Goal: Transaction & Acquisition: Book appointment/travel/reservation

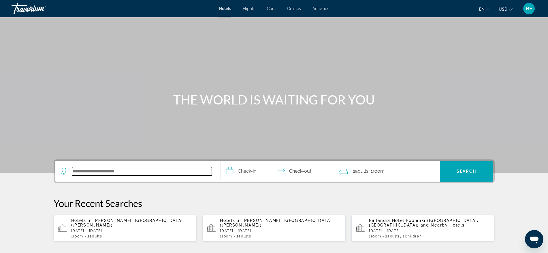
click at [170, 173] on input "Search hotel destination" at bounding box center [142, 171] width 140 height 9
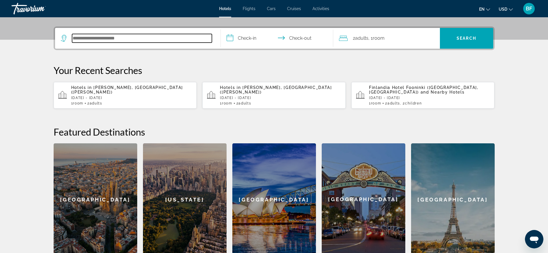
scroll to position [141, 0]
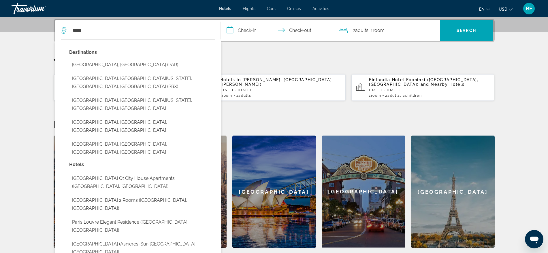
click at [102, 64] on button "[GEOGRAPHIC_DATA], [GEOGRAPHIC_DATA] (PAR)" at bounding box center [142, 64] width 146 height 11
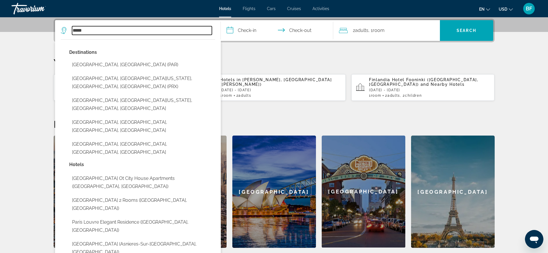
type input "**********"
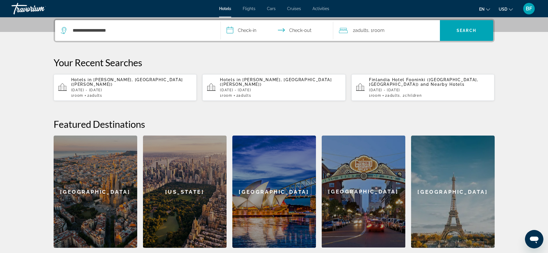
click at [249, 28] on input "**********" at bounding box center [278, 31] width 115 height 22
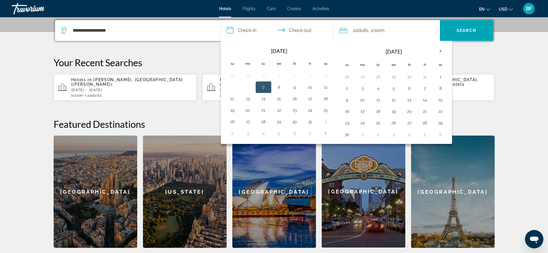
click at [424, 122] on button "28" at bounding box center [424, 123] width 9 height 8
click at [363, 133] on button "1" at bounding box center [362, 135] width 9 height 8
type input "**********"
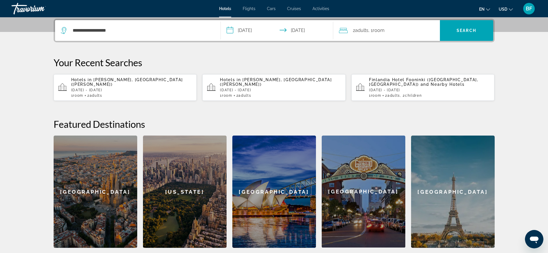
click at [365, 29] on span "Adults" at bounding box center [361, 30] width 13 height 5
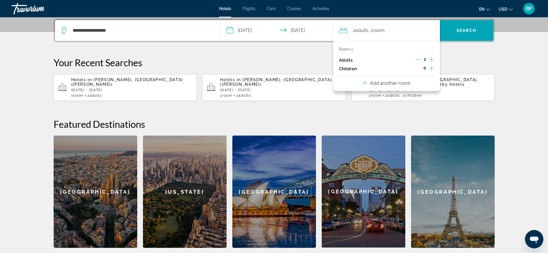
click at [430, 58] on icon "Increment adults" at bounding box center [431, 59] width 5 height 7
click at [466, 27] on span "Search" at bounding box center [466, 31] width 53 height 14
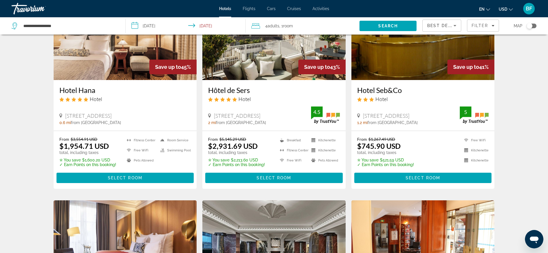
scroll to position [171, 0]
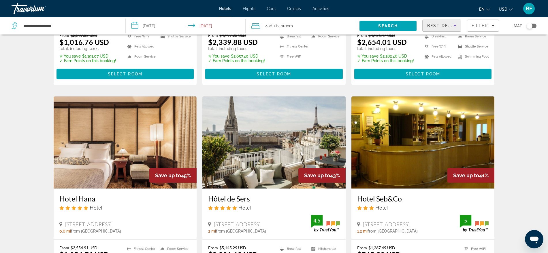
click at [448, 26] on span "Best Deals" at bounding box center [442, 25] width 30 height 5
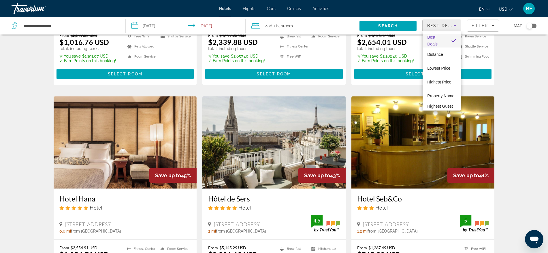
click at [442, 67] on span "Lowest Price" at bounding box center [438, 68] width 23 height 5
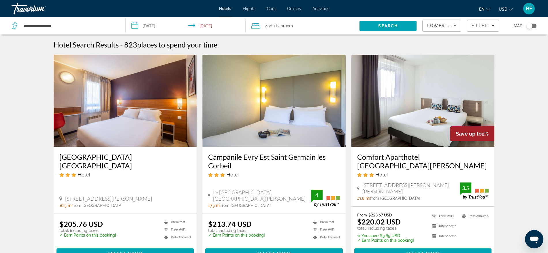
click at [533, 28] on div "Toggle map" at bounding box center [531, 26] width 10 height 5
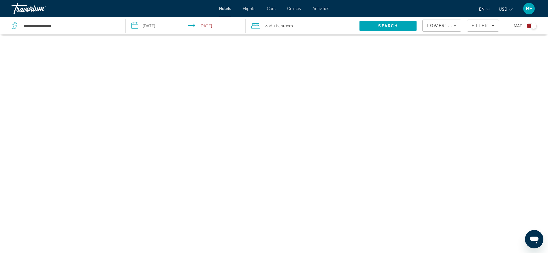
scroll to position [35, 0]
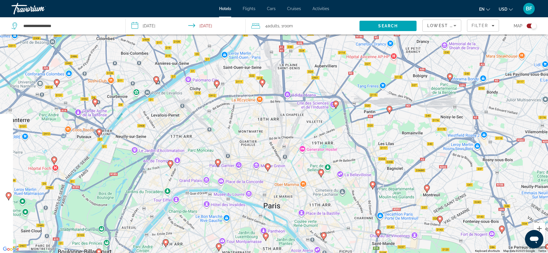
drag, startPoint x: 133, startPoint y: 124, endPoint x: 188, endPoint y: 151, distance: 61.1
click at [188, 151] on div "To activate drag with keyboard, press Alt + Enter. Once in keyboard drag state,…" at bounding box center [274, 126] width 548 height 253
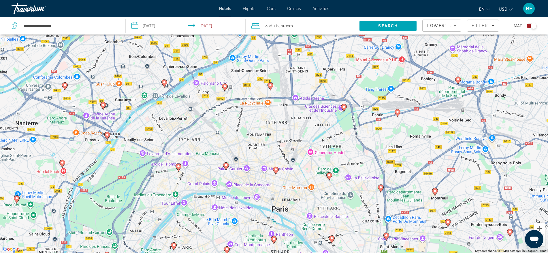
click at [179, 168] on image "Main content" at bounding box center [178, 166] width 3 height 3
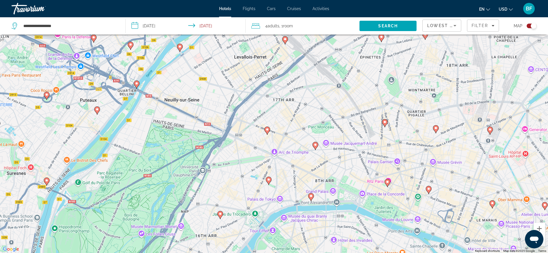
drag, startPoint x: 278, startPoint y: 62, endPoint x: 260, endPoint y: 134, distance: 74.1
click at [260, 134] on div "To navigate, press the arrow keys. To activate drag with keyboard, press Alt + …" at bounding box center [274, 126] width 548 height 253
click at [180, 47] on image "Main content" at bounding box center [179, 46] width 3 height 3
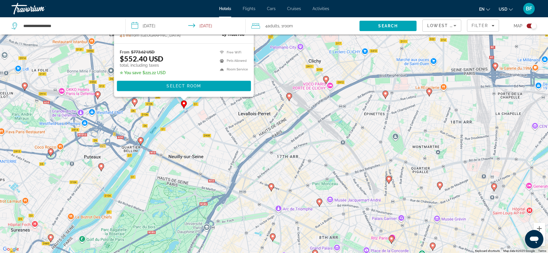
drag, startPoint x: 229, startPoint y: 226, endPoint x: 234, endPoint y: 109, distance: 116.8
click at [234, 109] on div "To activate drag with keyboard, press Alt + Enter. Once in keyboard drag state,…" at bounding box center [274, 126] width 548 height 253
click at [141, 143] on icon "Main content" at bounding box center [140, 140] width 5 height 7
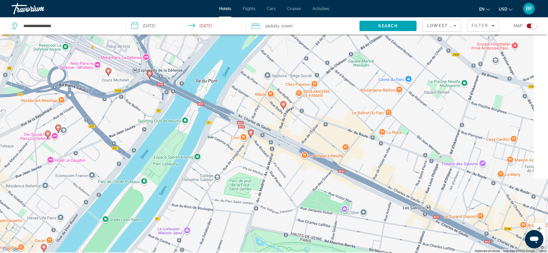
drag, startPoint x: 391, startPoint y: 180, endPoint x: 305, endPoint y: 147, distance: 92.6
click at [305, 147] on div "To navigate, press the arrow keys. To activate drag with keyboard, press Alt + …" at bounding box center [274, 126] width 548 height 253
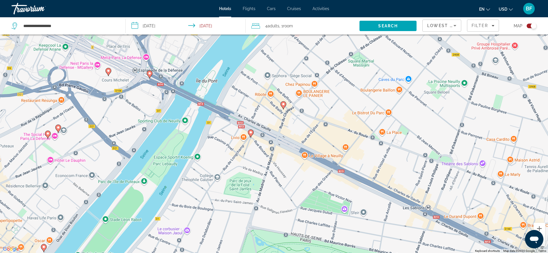
click at [251, 132] on image "Main content" at bounding box center [250, 132] width 3 height 3
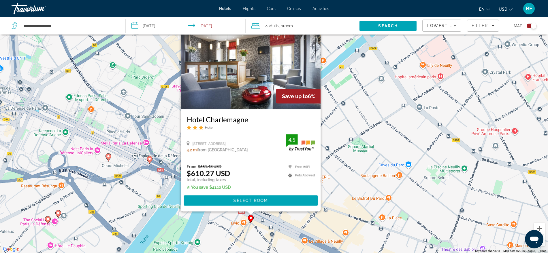
click at [336, 225] on div "To activate drag with keyboard, press Alt + Enter. Once in keyboard drag state,…" at bounding box center [274, 126] width 548 height 253
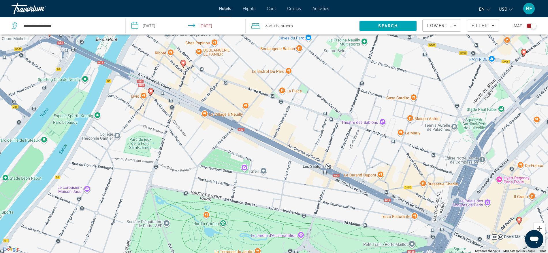
drag, startPoint x: 356, startPoint y: 227, endPoint x: 256, endPoint y: 100, distance: 162.2
click at [256, 100] on div "To activate drag with keyboard, press Alt + Enter. Once in keyboard drag state,…" at bounding box center [274, 126] width 548 height 253
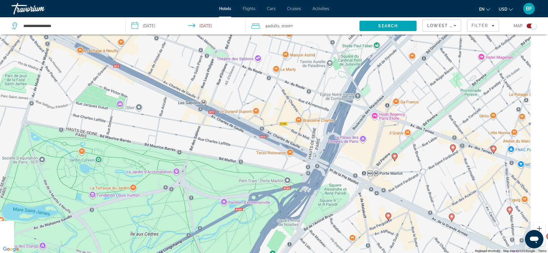
drag, startPoint x: 398, startPoint y: 163, endPoint x: 277, endPoint y: 100, distance: 136.5
click at [277, 100] on div "To activate drag with keyboard, press Alt + Enter. Once in keyboard drag state,…" at bounding box center [274, 126] width 548 height 253
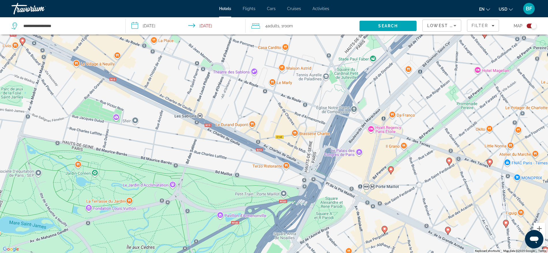
click at [392, 178] on div "To activate drag with keyboard, press Alt + Enter. Once in keyboard drag state,…" at bounding box center [274, 126] width 548 height 253
click at [392, 169] on icon "Main content" at bounding box center [390, 170] width 5 height 7
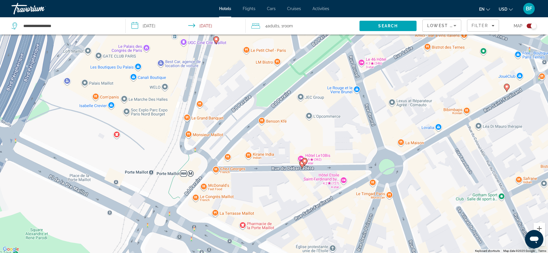
click at [216, 39] on image "Main content" at bounding box center [215, 38] width 3 height 3
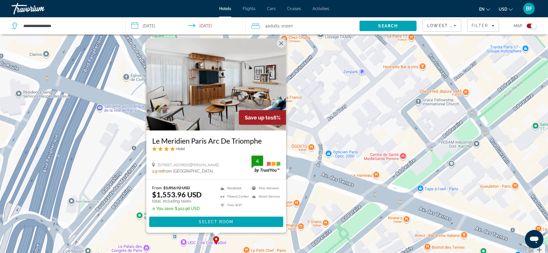
scroll to position [0, 0]
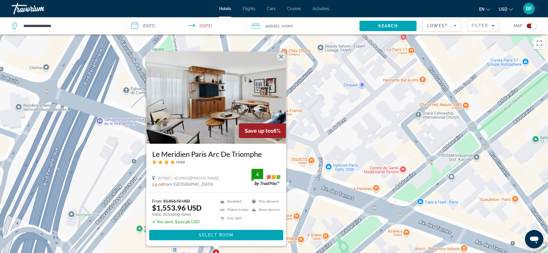
click at [281, 56] on button "Close" at bounding box center [281, 56] width 9 height 9
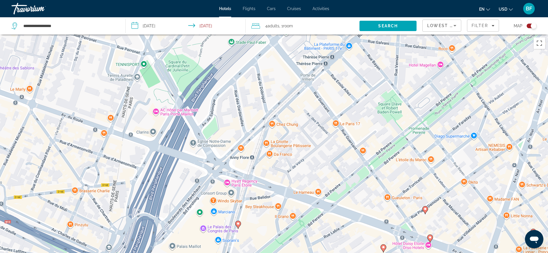
click at [239, 227] on icon "Main content" at bounding box center [238, 225] width 6 height 8
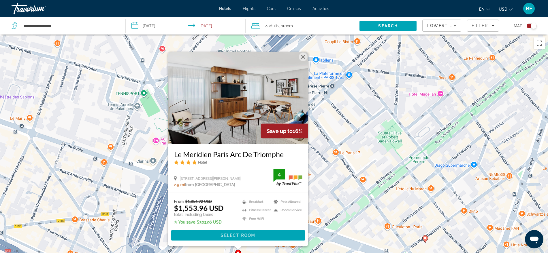
click at [304, 57] on button "Close" at bounding box center [302, 56] width 9 height 9
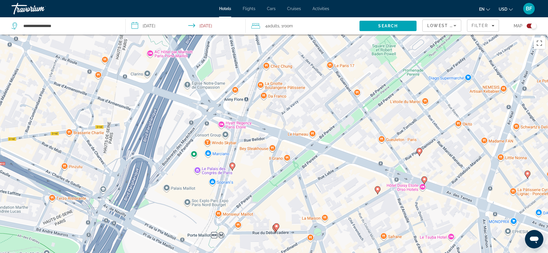
drag, startPoint x: 280, startPoint y: 194, endPoint x: 274, endPoint y: 106, distance: 88.3
click at [274, 106] on div "To activate drag with keyboard, press Alt + Enter. Once in keyboard drag state,…" at bounding box center [274, 161] width 548 height 253
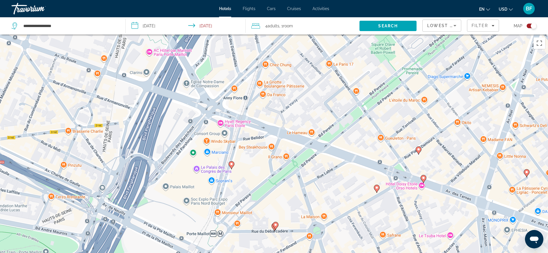
click at [377, 190] on icon "Main content" at bounding box center [376, 188] width 5 height 7
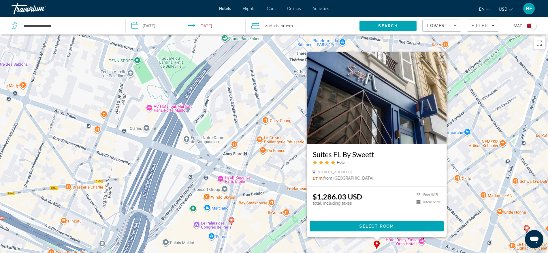
click at [441, 57] on button "Close" at bounding box center [441, 57] width 9 height 9
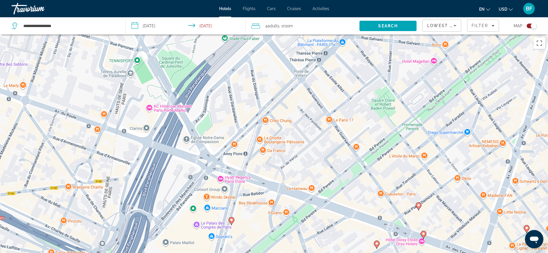
click at [424, 234] on image "Main content" at bounding box center [422, 233] width 3 height 3
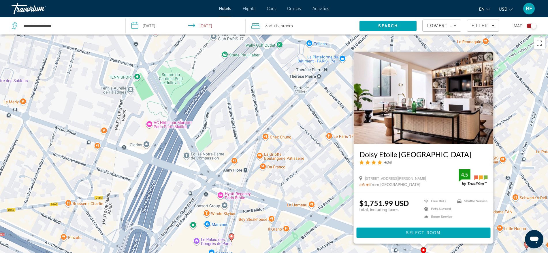
click at [491, 56] on button "Close" at bounding box center [488, 56] width 9 height 9
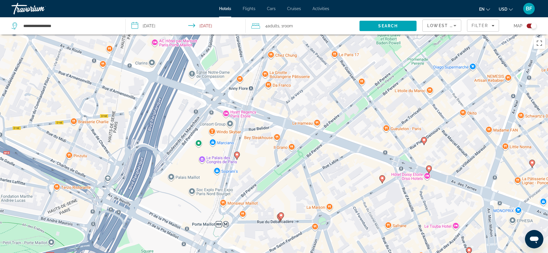
drag, startPoint x: 331, startPoint y: 223, endPoint x: 336, endPoint y: 140, distance: 83.2
click at [336, 140] on div "To activate drag with keyboard, press Alt + Enter. Once in keyboard drag state,…" at bounding box center [274, 161] width 548 height 253
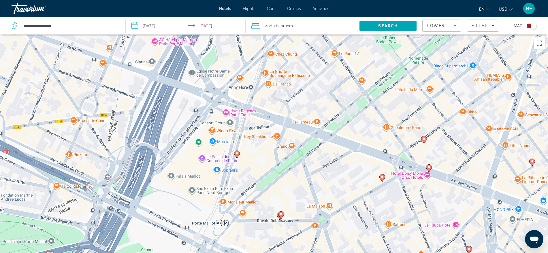
click at [282, 215] on image "Main content" at bounding box center [280, 214] width 3 height 3
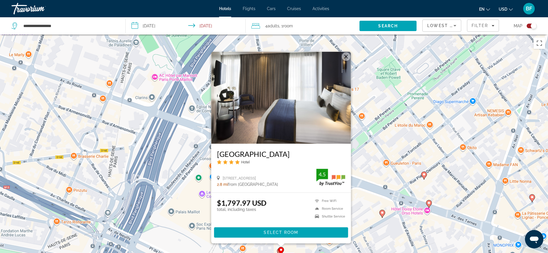
click at [344, 61] on img "Main content" at bounding box center [281, 98] width 140 height 92
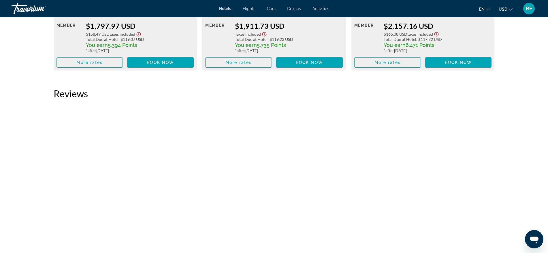
scroll to position [963, 0]
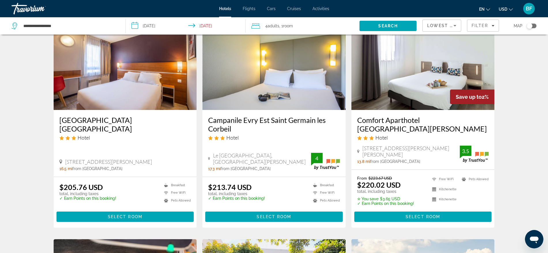
scroll to position [10, 0]
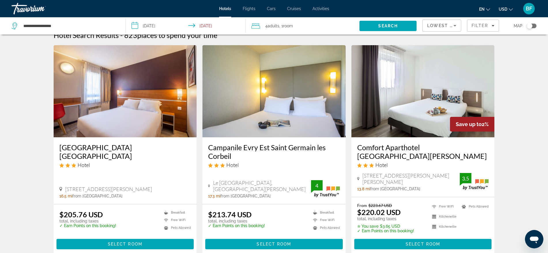
click at [533, 27] on div "Toggle map" at bounding box center [531, 26] width 10 height 5
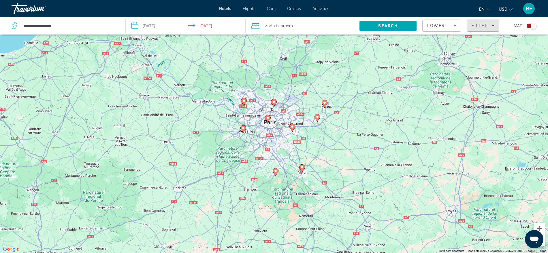
click at [486, 24] on span "Filter" at bounding box center [479, 25] width 16 height 5
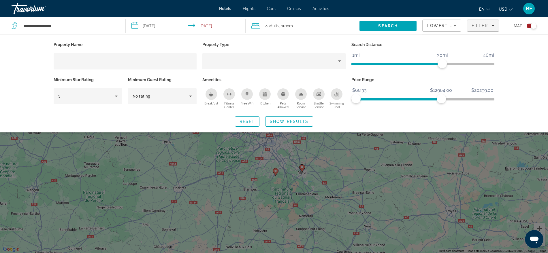
click at [441, 99] on span "ngx-slider" at bounding box center [398, 99] width 85 height 2
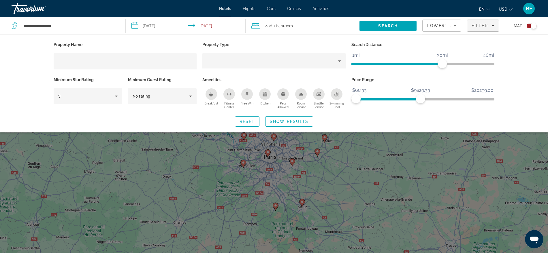
click at [420, 98] on span "ngx-slider" at bounding box center [388, 99] width 65 height 2
click at [406, 97] on span "ngx-slider" at bounding box center [388, 98] width 65 height 9
click at [388, 95] on span "ngx-slider" at bounding box center [372, 98] width 33 height 9
click at [377, 98] on span "ngx-slider" at bounding box center [366, 99] width 21 height 2
click at [365, 97] on span "ngx-slider" at bounding box center [371, 98] width 12 height 9
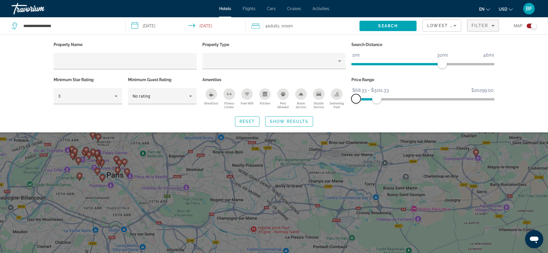
drag, startPoint x: 363, startPoint y: 97, endPoint x: 347, endPoint y: 95, distance: 16.3
click at [347, 95] on div "Property Name Property Type Search Distance 1mi 46mi 30mi Minimum Star Rating 3…" at bounding box center [274, 76] width 447 height 70
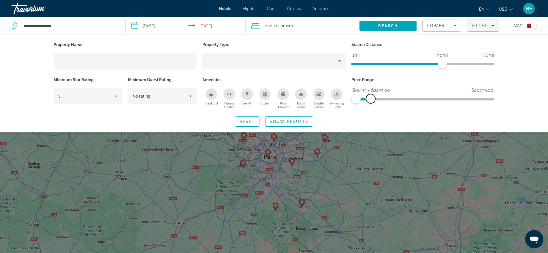
drag, startPoint x: 378, startPoint y: 98, endPoint x: 370, endPoint y: 98, distance: 7.2
click at [370, 98] on span "ngx-slider-max" at bounding box center [370, 98] width 9 height 9
drag, startPoint x: 370, startPoint y: 98, endPoint x: 367, endPoint y: 98, distance: 3.7
click at [367, 98] on span "ngx-slider-max" at bounding box center [366, 98] width 9 height 9
click at [297, 120] on span "Show Results" at bounding box center [289, 121] width 39 height 5
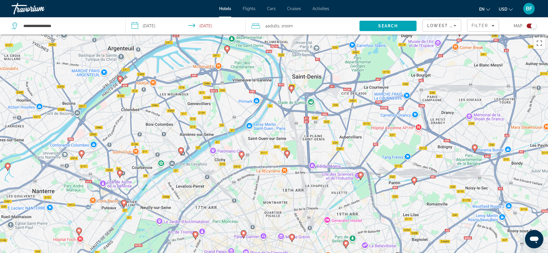
click at [195, 234] on image "Main content" at bounding box center [195, 234] width 3 height 3
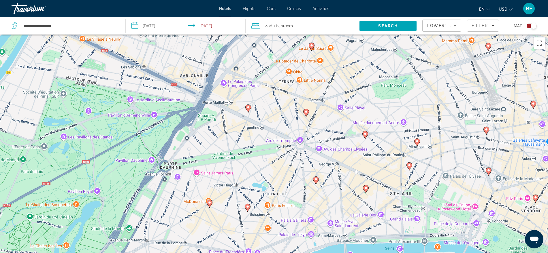
click at [251, 107] on div "To navigate, press the arrow keys. To activate drag with keyboard, press Alt + …" at bounding box center [274, 161] width 548 height 253
click at [248, 109] on image "Main content" at bounding box center [247, 107] width 3 height 3
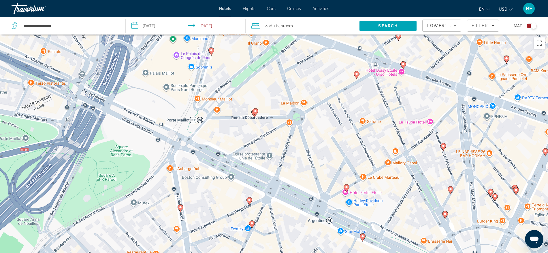
click at [256, 110] on image "Main content" at bounding box center [255, 110] width 3 height 3
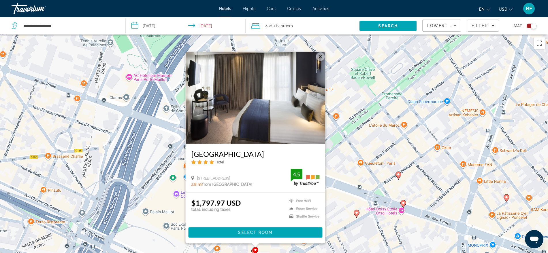
click at [321, 56] on button "Close" at bounding box center [320, 56] width 9 height 9
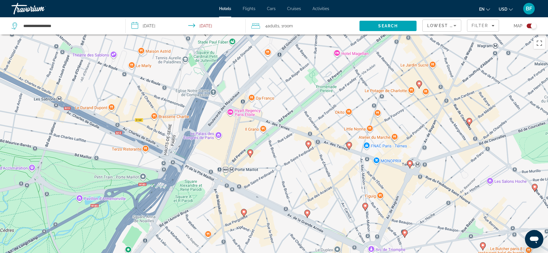
drag, startPoint x: 281, startPoint y: 222, endPoint x: 286, endPoint y: 143, distance: 79.1
click at [286, 143] on div "To activate drag with keyboard, press Alt + Enter. Once in keyboard drag state,…" at bounding box center [274, 161] width 548 height 253
click at [245, 212] on image "Main content" at bounding box center [243, 211] width 3 height 3
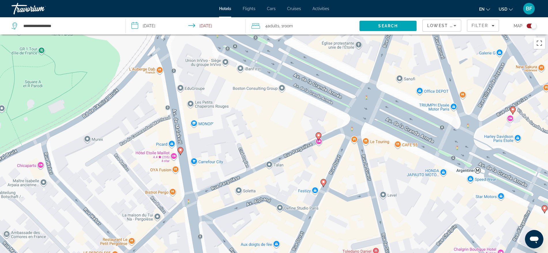
click at [321, 137] on gmp-advanced-marker "Main content" at bounding box center [318, 136] width 6 height 9
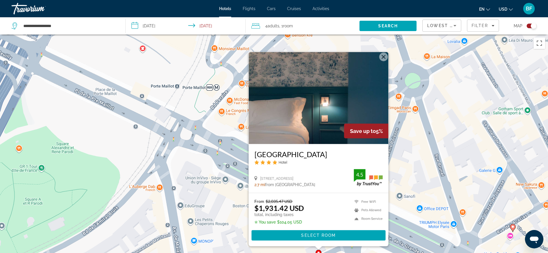
click at [382, 57] on button "Close" at bounding box center [383, 56] width 9 height 9
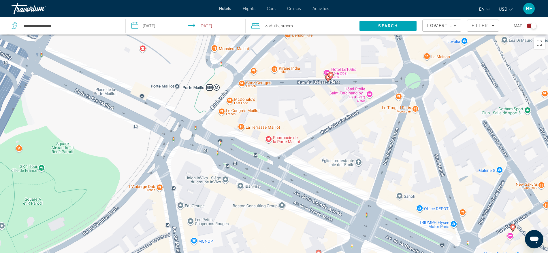
click at [326, 80] on gmp-advanced-marker "Main content" at bounding box center [328, 78] width 6 height 9
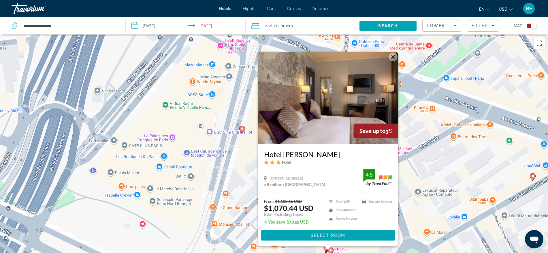
click at [394, 58] on button "Close" at bounding box center [392, 56] width 9 height 9
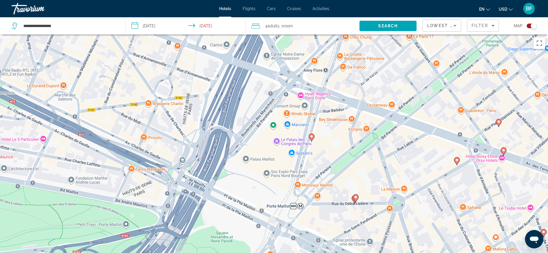
click at [455, 164] on gmp-advanced-marker "Main content" at bounding box center [457, 161] width 6 height 9
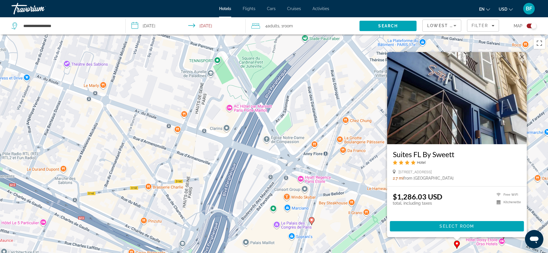
click at [521, 55] on button "Close" at bounding box center [521, 57] width 9 height 9
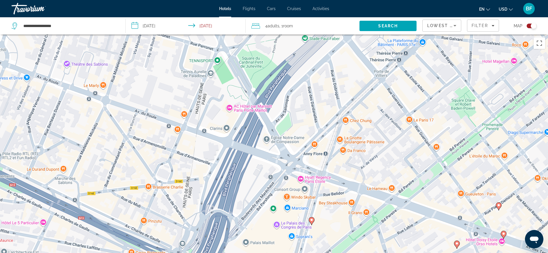
click at [498, 207] on icon "Main content" at bounding box center [498, 206] width 5 height 7
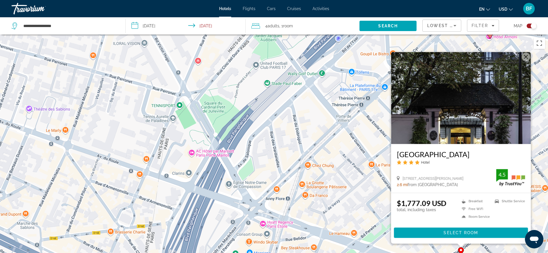
click at [525, 56] on button "Close" at bounding box center [525, 56] width 9 height 9
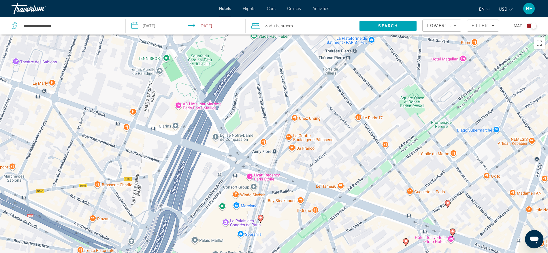
drag, startPoint x: 433, startPoint y: 213, endPoint x: 419, endPoint y: 156, distance: 58.8
click at [419, 156] on div "To activate drag with keyboard, press Alt + Enter. Once in keyboard drag state,…" at bounding box center [274, 161] width 548 height 253
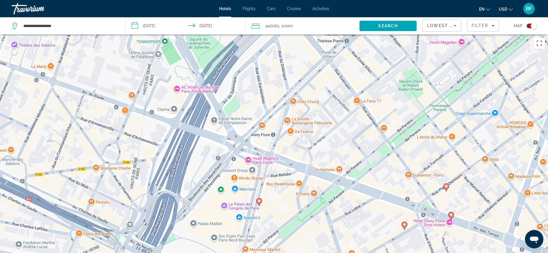
click at [451, 214] on image "Main content" at bounding box center [450, 214] width 3 height 3
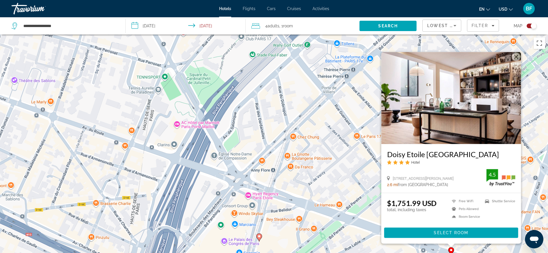
click at [514, 54] on button "Close" at bounding box center [515, 56] width 9 height 9
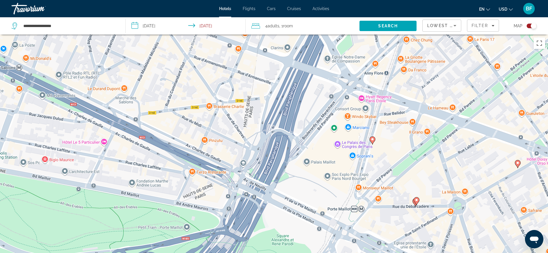
drag, startPoint x: 228, startPoint y: 166, endPoint x: 349, endPoint y: 61, distance: 159.8
click at [349, 61] on div "To activate drag with keyboard, press Alt + Enter. Once in keyboard drag state,…" at bounding box center [274, 161] width 548 height 253
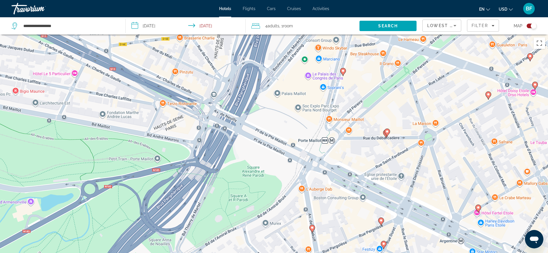
drag, startPoint x: 342, startPoint y: 168, endPoint x: 303, endPoint y: 110, distance: 70.2
click at [303, 110] on div "To activate drag with keyboard, press Alt + Enter. Once in keyboard drag state,…" at bounding box center [274, 161] width 548 height 253
click at [310, 228] on image "Main content" at bounding box center [311, 227] width 3 height 3
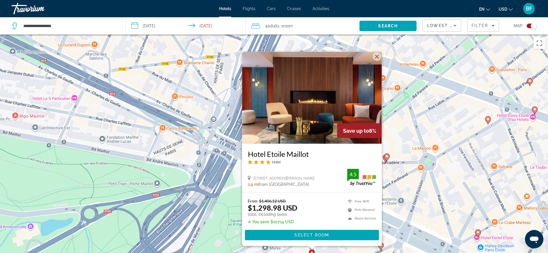
click at [375, 58] on button "Close" at bounding box center [376, 56] width 9 height 9
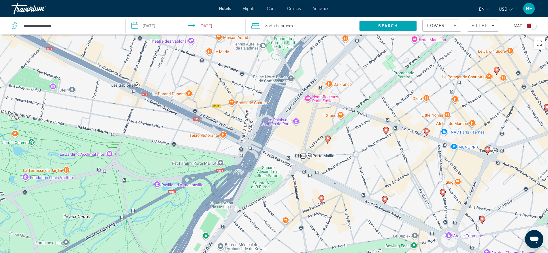
click at [384, 201] on icon "Main content" at bounding box center [384, 199] width 5 height 7
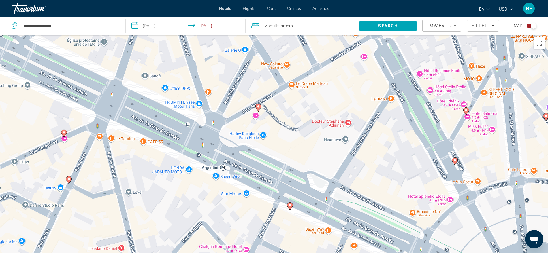
click at [258, 107] on image "Main content" at bounding box center [257, 106] width 3 height 3
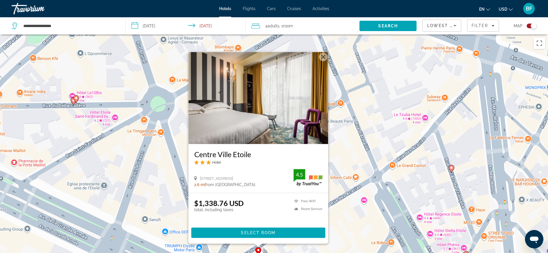
click at [322, 57] on button "Close" at bounding box center [323, 56] width 9 height 9
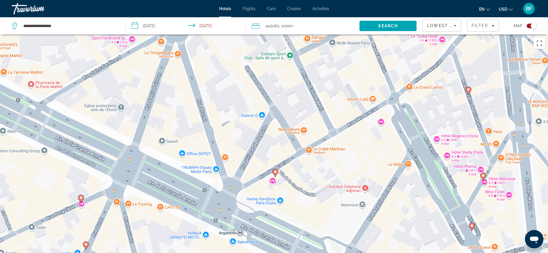
drag, startPoint x: 215, startPoint y: 155, endPoint x: 232, endPoint y: 75, distance: 82.4
click at [232, 75] on div "To activate drag with keyboard, press Alt + Enter. Once in keyboard drag state,…" at bounding box center [274, 161] width 548 height 253
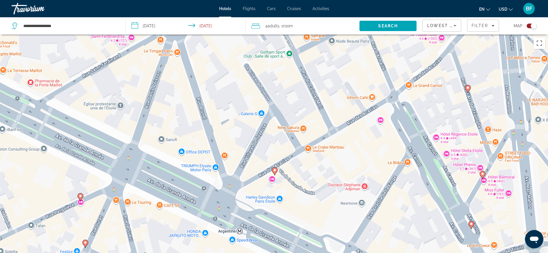
click at [485, 173] on icon "Main content" at bounding box center [481, 174] width 5 height 7
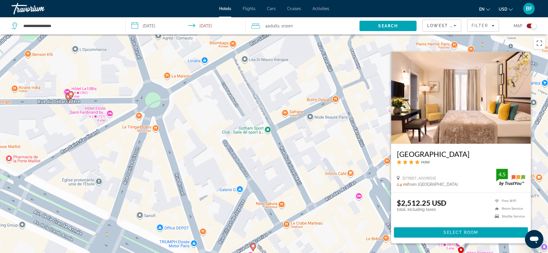
click at [351, 217] on div "To activate drag with keyboard, press Alt + Enter. Once in keyboard drag state,…" at bounding box center [274, 161] width 548 height 253
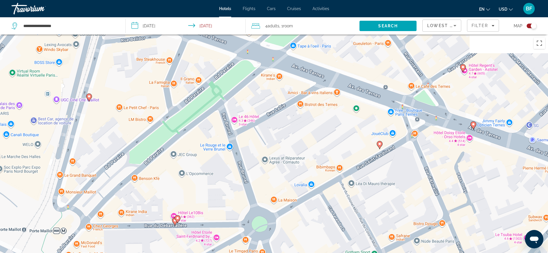
drag, startPoint x: 249, startPoint y: 86, endPoint x: 356, endPoint y: 211, distance: 164.3
click at [356, 211] on div "To activate drag with keyboard, press Alt + Enter. Once in keyboard drag state,…" at bounding box center [274, 161] width 548 height 253
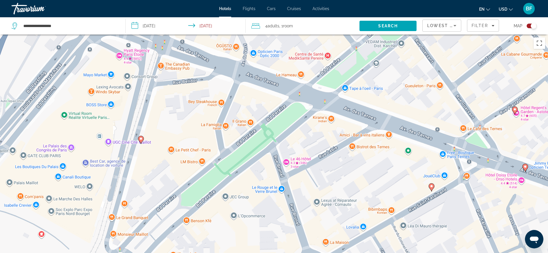
drag, startPoint x: 273, startPoint y: 153, endPoint x: 328, endPoint y: 187, distance: 64.5
click at [328, 187] on div "To activate drag with keyboard, press Alt + Enter. Once in keyboard drag state,…" at bounding box center [274, 161] width 548 height 253
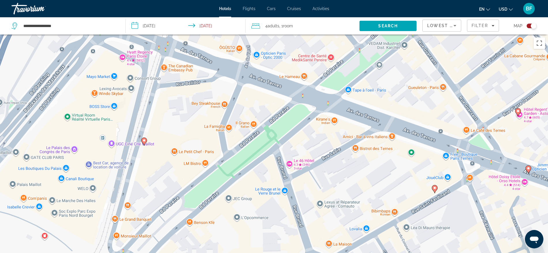
click at [144, 138] on icon "Main content" at bounding box center [143, 141] width 5 height 7
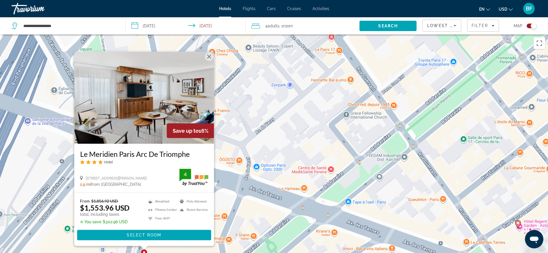
click at [210, 55] on button "Close" at bounding box center [209, 56] width 9 height 9
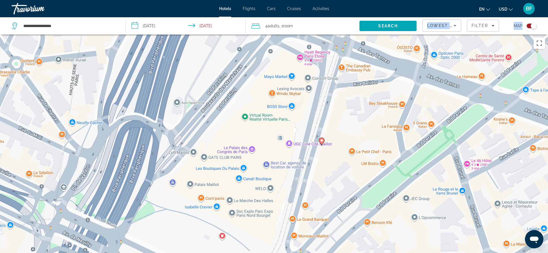
drag, startPoint x: 244, startPoint y: 146, endPoint x: 422, endPoint y: 34, distance: 210.4
click at [422, 35] on div "**********" at bounding box center [274, 179] width 548 height 288
click at [300, 56] on div "To activate drag with keyboard, press Alt + Enter. Once in keyboard drag state,…" at bounding box center [274, 161] width 548 height 253
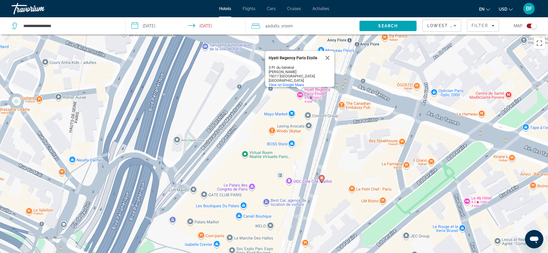
click at [324, 56] on button "Close" at bounding box center [327, 58] width 14 height 14
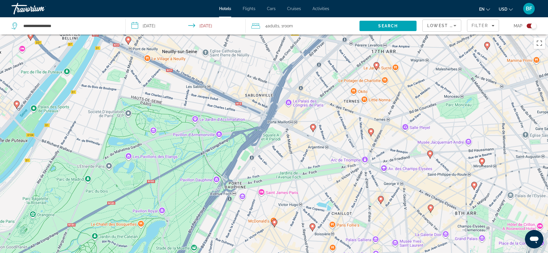
click at [374, 69] on gmp-advanced-marker "Main content" at bounding box center [376, 66] width 6 height 9
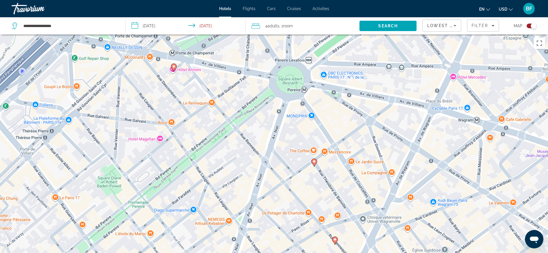
click at [314, 160] on image "Main content" at bounding box center [313, 161] width 3 height 3
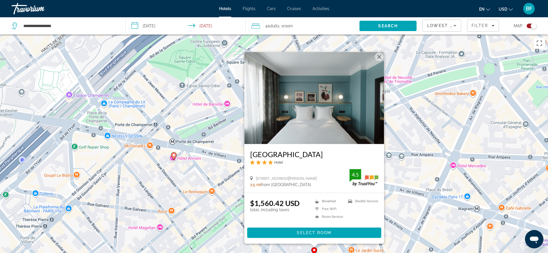
click at [380, 57] on button "Close" at bounding box center [379, 56] width 9 height 9
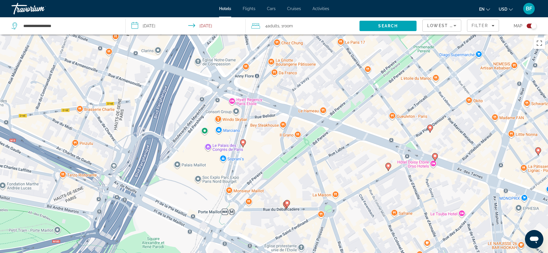
drag, startPoint x: 161, startPoint y: 204, endPoint x: 447, endPoint y: -43, distance: 377.2
click at [447, 0] on html "**********" at bounding box center [274, 126] width 548 height 253
click at [437, 156] on icon "Main content" at bounding box center [434, 156] width 5 height 7
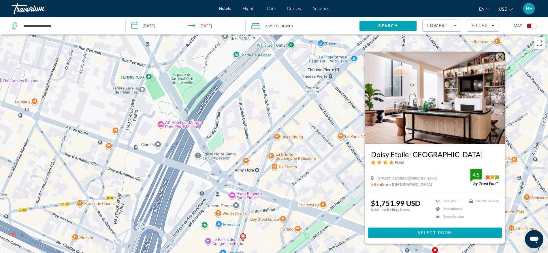
click at [497, 56] on button "Close" at bounding box center [499, 56] width 9 height 9
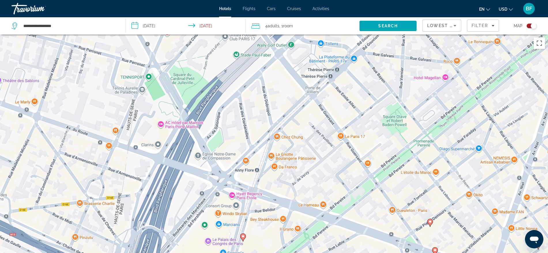
click at [432, 222] on icon "Main content" at bounding box center [429, 222] width 5 height 7
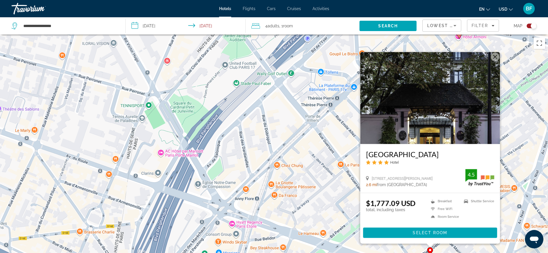
click at [493, 56] on button "Close" at bounding box center [494, 56] width 9 height 9
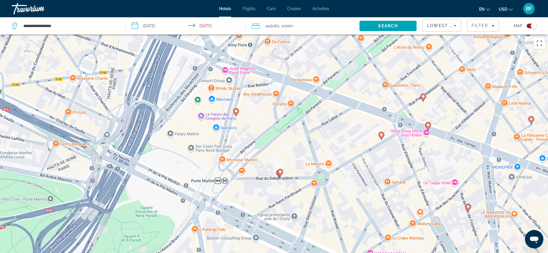
drag, startPoint x: 306, startPoint y: 176, endPoint x: 300, endPoint y: 20, distance: 155.7
click at [300, 35] on div "**********" at bounding box center [274, 179] width 548 height 288
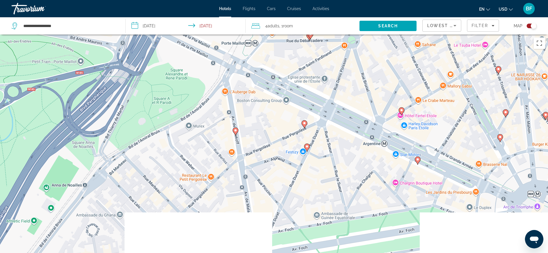
drag, startPoint x: 318, startPoint y: 148, endPoint x: 349, endPoint y: 5, distance: 145.8
click at [349, 5] on div "**********" at bounding box center [274, 126] width 548 height 253
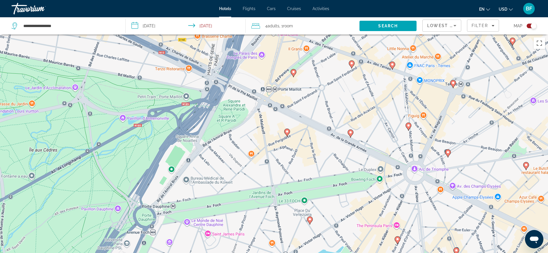
click at [309, 218] on image "Main content" at bounding box center [309, 219] width 3 height 3
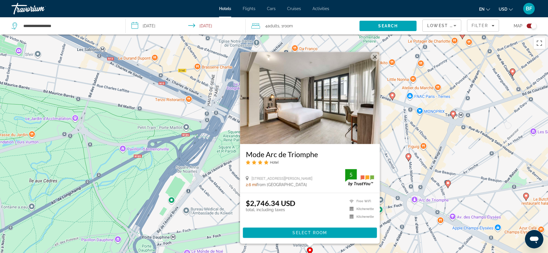
click at [373, 56] on button "Close" at bounding box center [374, 56] width 9 height 9
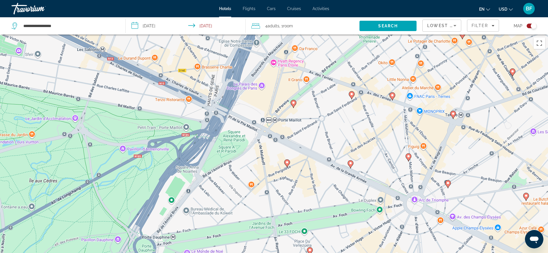
click at [409, 156] on image "Main content" at bounding box center [408, 156] width 3 height 3
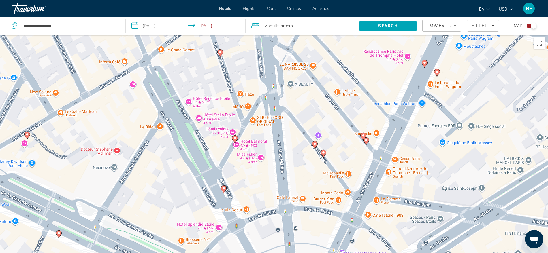
click at [232, 135] on gmp-advanced-marker "Main content" at bounding box center [235, 139] width 6 height 9
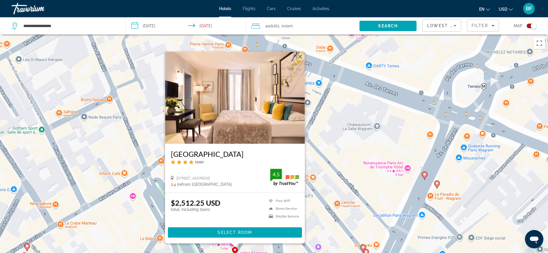
click at [424, 176] on image "Main content" at bounding box center [424, 174] width 3 height 3
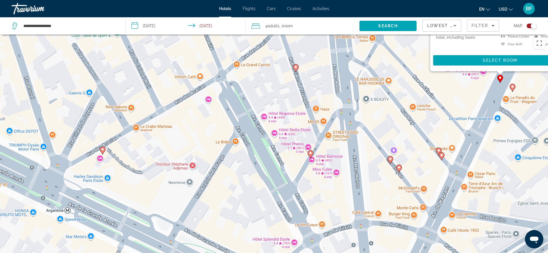
drag, startPoint x: 261, startPoint y: 198, endPoint x: 337, endPoint y: 17, distance: 196.3
click at [337, 17] on div "**********" at bounding box center [274, 126] width 548 height 253
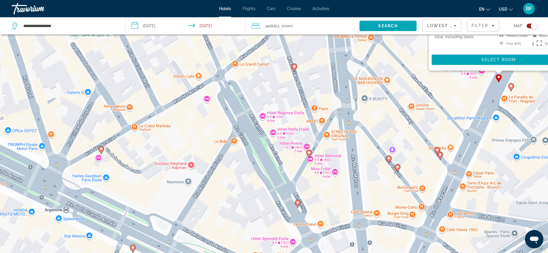
click at [399, 170] on gmp-advanced-marker "Main content" at bounding box center [397, 168] width 6 height 9
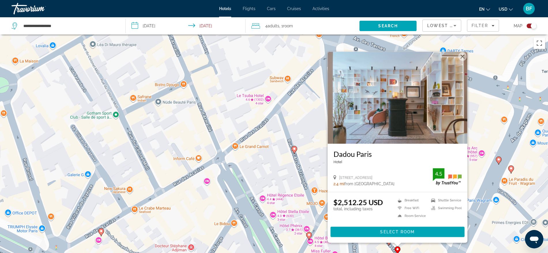
click at [511, 171] on icon "Main content" at bounding box center [510, 169] width 5 height 7
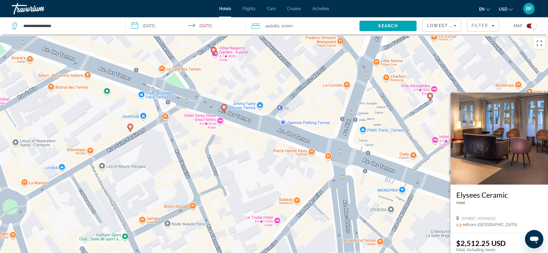
drag, startPoint x: 177, startPoint y: 156, endPoint x: 265, endPoint y: 229, distance: 114.2
click at [265, 229] on div "To activate drag with keyboard, press Alt + Enter. Once in keyboard drag state,…" at bounding box center [274, 161] width 548 height 253
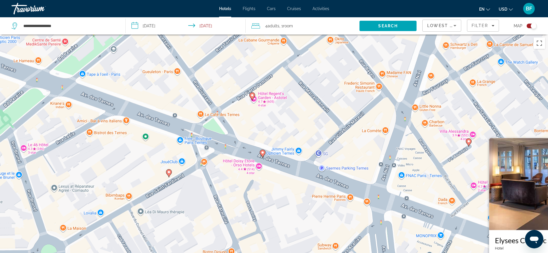
click at [264, 153] on image "Main content" at bounding box center [262, 152] width 3 height 3
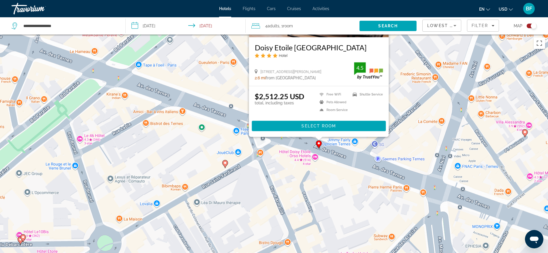
drag, startPoint x: 112, startPoint y: 218, endPoint x: 168, endPoint y: 111, distance: 121.5
click at [168, 111] on div "To activate drag with keyboard, press Alt + Enter. Once in keyboard drag state,…" at bounding box center [274, 161] width 548 height 253
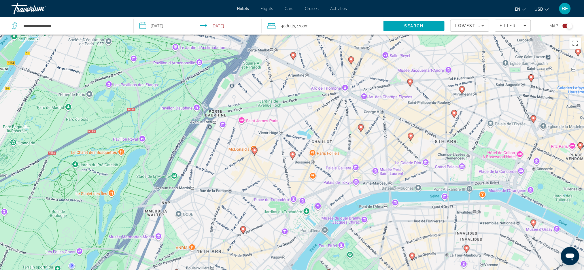
drag, startPoint x: 120, startPoint y: 168, endPoint x: 238, endPoint y: 77, distance: 148.7
click at [238, 77] on div "To activate drag with keyboard, press Alt + Enter. Once in keyboard drag state,…" at bounding box center [292, 170] width 584 height 270
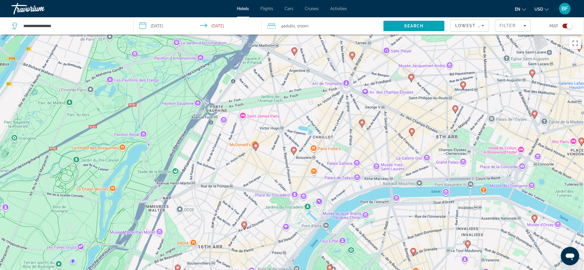
click at [257, 147] on image "Main content" at bounding box center [255, 145] width 3 height 3
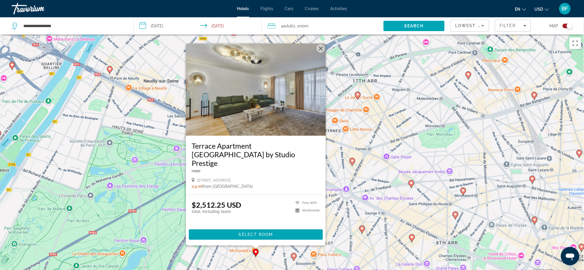
click at [321, 53] on button "Close" at bounding box center [320, 48] width 9 height 9
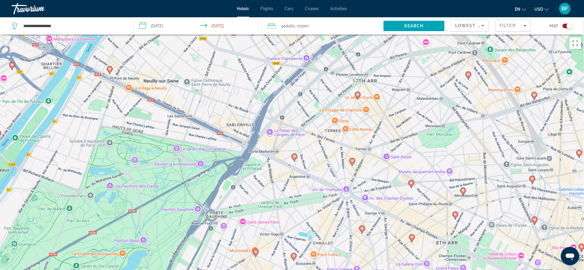
click at [108, 67] on image "Main content" at bounding box center [109, 68] width 3 height 3
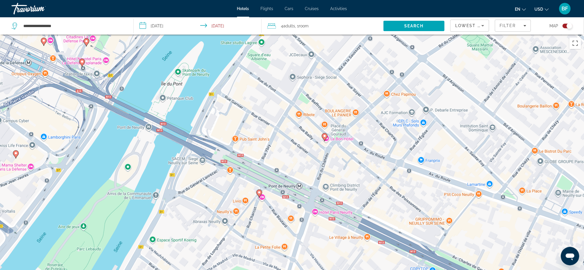
click at [325, 136] on image "Main content" at bounding box center [324, 135] width 3 height 3
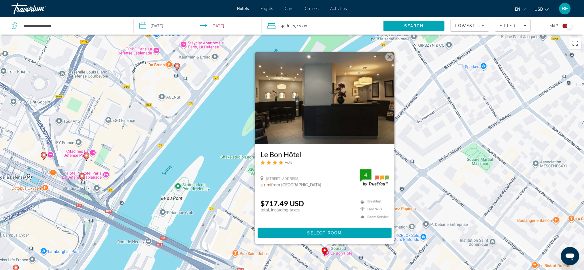
click at [444, 175] on div "To activate drag with keyboard, press Alt + Enter. Once in keyboard drag state,…" at bounding box center [292, 170] width 584 height 270
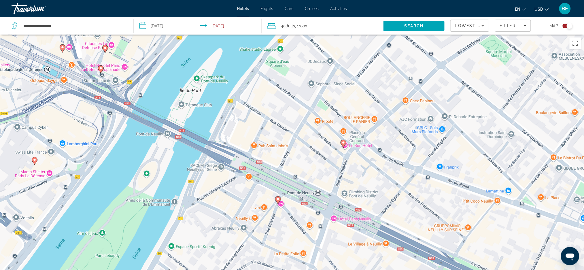
drag, startPoint x: 341, startPoint y: 221, endPoint x: 358, endPoint y: 109, distance: 113.0
click at [358, 109] on div "To activate drag with keyboard, press Alt + Enter. Once in keyboard drag state,…" at bounding box center [292, 170] width 584 height 270
click at [276, 198] on icon "Main content" at bounding box center [277, 199] width 5 height 7
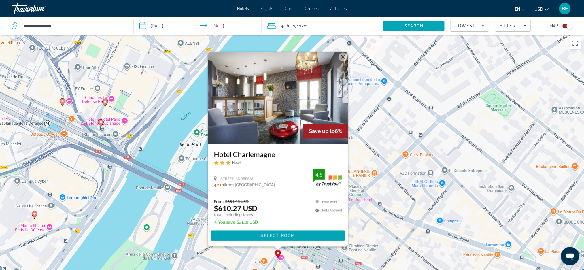
click at [342, 56] on button "Close" at bounding box center [343, 56] width 9 height 9
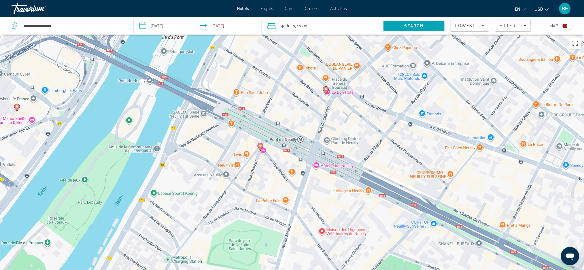
drag, startPoint x: 295, startPoint y: 214, endPoint x: 277, endPoint y: 106, distance: 109.2
click at [277, 106] on div "To activate drag with keyboard, press Alt + Enter. Once in keyboard drag state,…" at bounding box center [292, 170] width 584 height 270
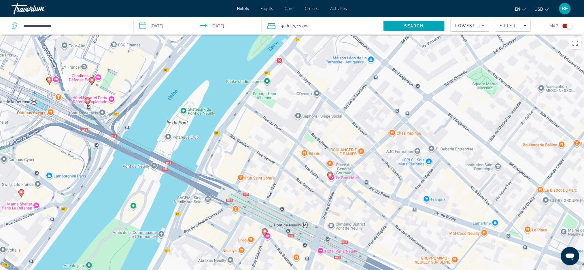
drag, startPoint x: 223, startPoint y: 164, endPoint x: 227, endPoint y: 249, distance: 85.1
click at [227, 249] on div "To activate drag with keyboard, press Alt + Enter. Once in keyboard drag state,…" at bounding box center [292, 170] width 584 height 270
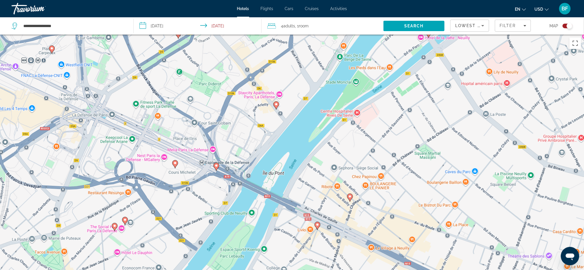
click at [215, 170] on gmp-advanced-marker "Main content" at bounding box center [216, 166] width 6 height 9
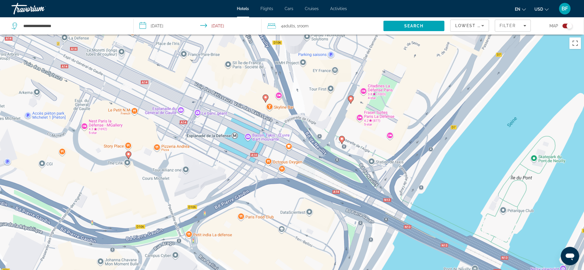
click at [341, 143] on gmp-advanced-marker "Main content" at bounding box center [342, 140] width 6 height 9
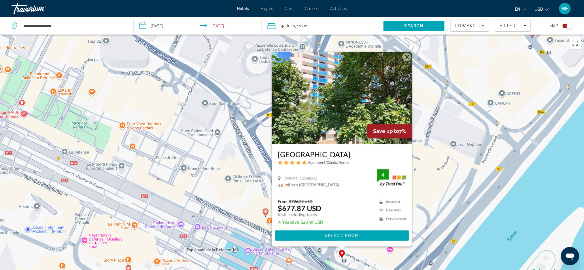
click at [406, 56] on button "Close" at bounding box center [406, 56] width 9 height 9
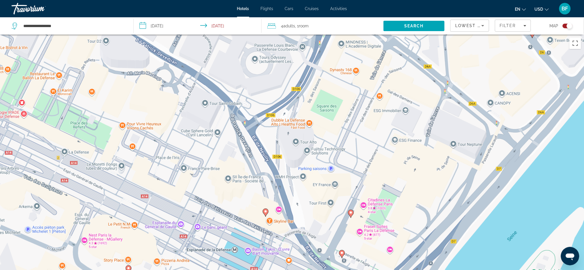
click at [352, 216] on gmp-advanced-marker "Main content" at bounding box center [351, 213] width 6 height 9
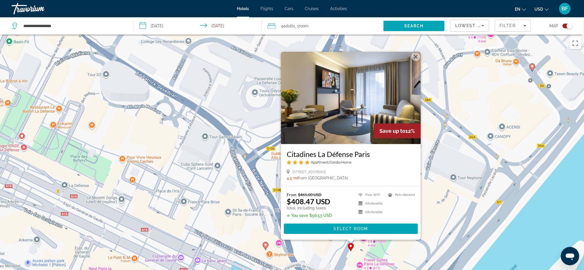
click at [415, 58] on button "Close" at bounding box center [415, 56] width 9 height 9
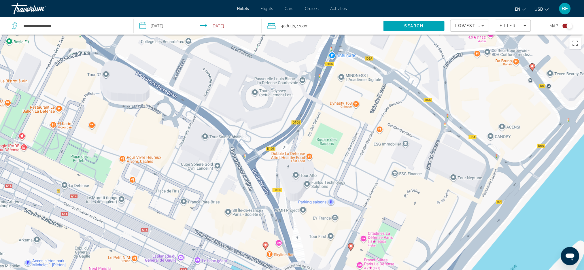
click at [264, 246] on image "Main content" at bounding box center [265, 244] width 3 height 3
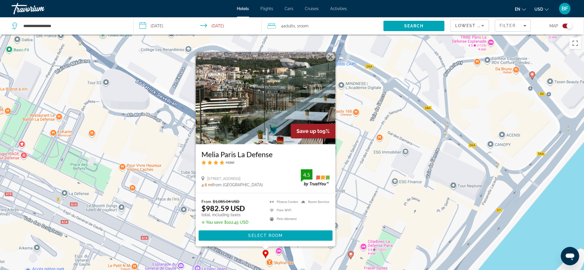
click at [331, 56] on button "Close" at bounding box center [330, 56] width 9 height 9
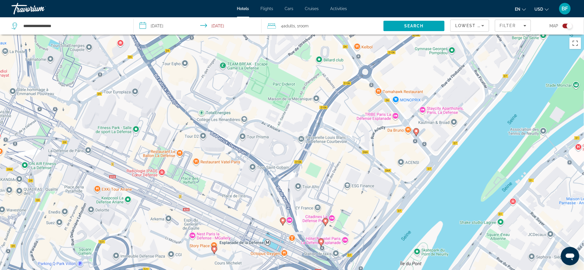
click at [214, 249] on image "Main content" at bounding box center [214, 248] width 3 height 3
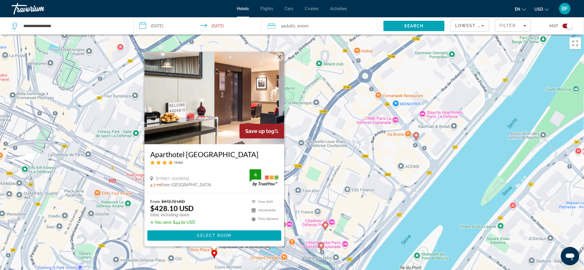
click at [279, 56] on button "Close" at bounding box center [279, 56] width 9 height 9
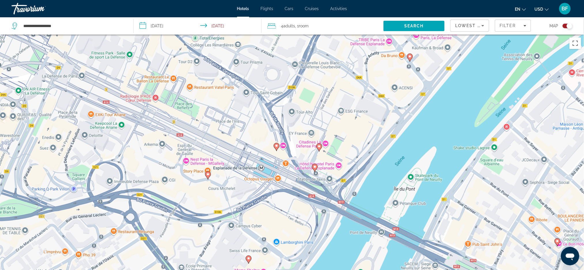
drag, startPoint x: 311, startPoint y: 212, endPoint x: 302, endPoint y: 123, distance: 89.2
click at [302, 123] on div "To activate drag with keyboard, press Alt + Enter. Once in keyboard drag state,…" at bounding box center [292, 170] width 584 height 270
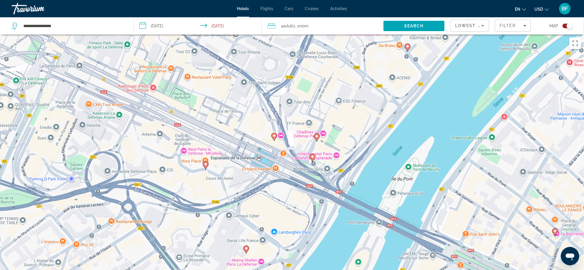
click at [313, 154] on icon "Main content" at bounding box center [313, 158] width 6 height 8
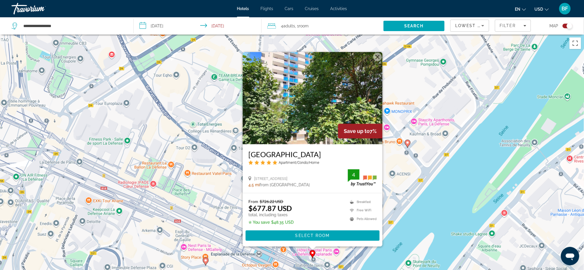
click at [375, 58] on button "Close" at bounding box center [377, 56] width 9 height 9
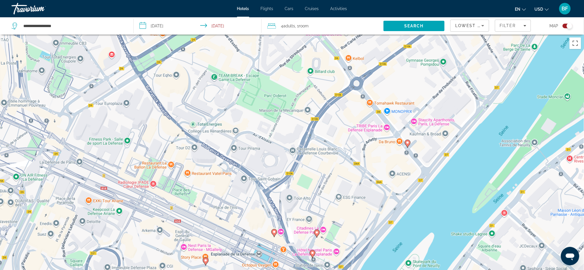
click at [274, 233] on image "Main content" at bounding box center [274, 231] width 3 height 3
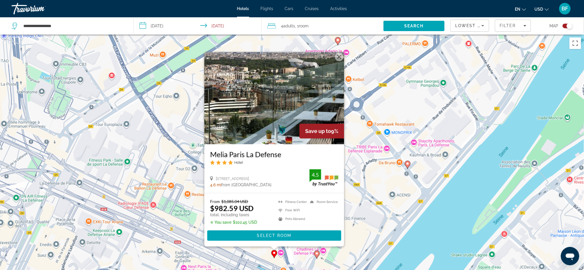
click at [340, 55] on button "Close" at bounding box center [339, 56] width 9 height 9
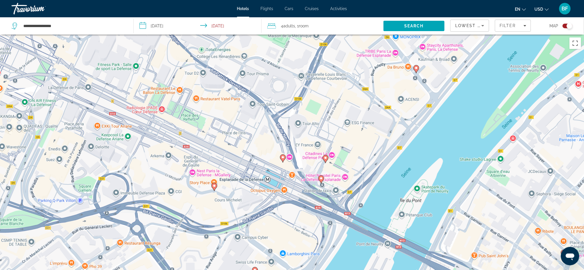
drag, startPoint x: 345, startPoint y: 235, endPoint x: 351, endPoint y: 132, distance: 103.1
click at [351, 132] on div "To activate drag with keyboard, press Alt + Enter. Once in keyboard drag state,…" at bounding box center [292, 170] width 584 height 270
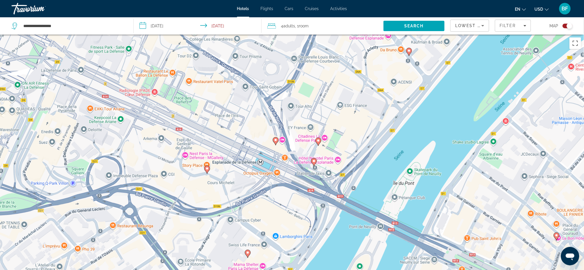
click at [319, 145] on icon "Main content" at bounding box center [318, 141] width 6 height 8
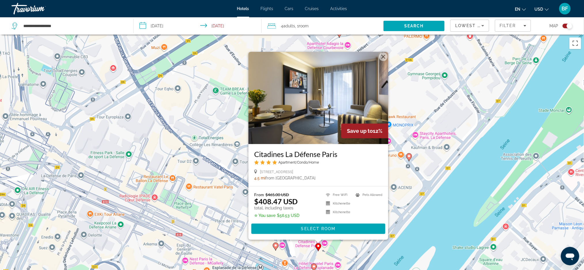
click at [317, 225] on span "Main content" at bounding box center [318, 229] width 134 height 14
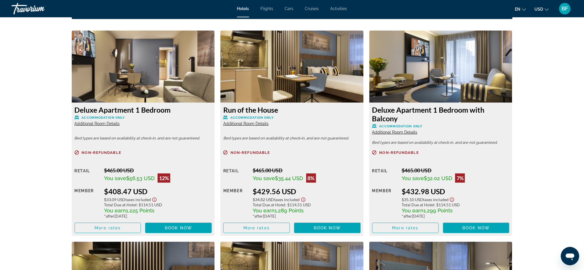
scroll to position [787, 0]
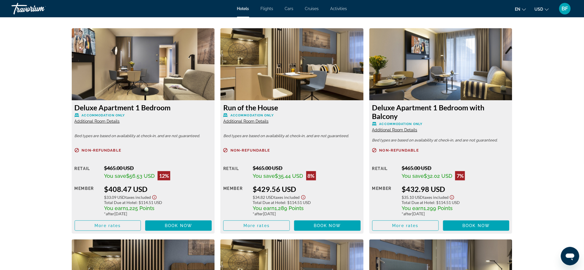
click at [106, 119] on span "Additional Room Details" at bounding box center [97, 121] width 45 height 5
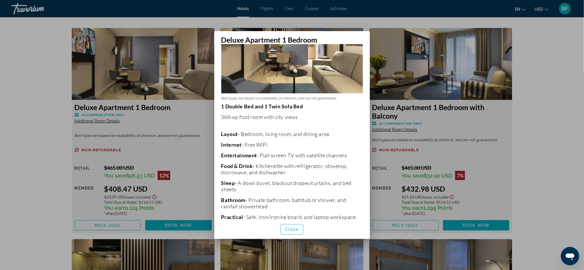
scroll to position [116, 0]
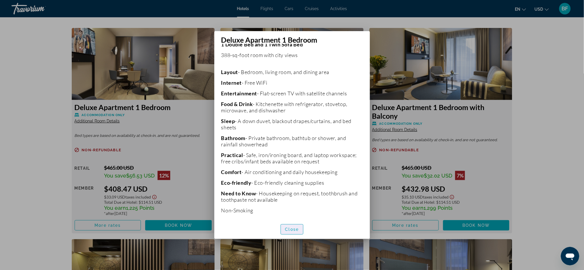
click at [292, 230] on span "Close" at bounding box center [292, 229] width 14 height 5
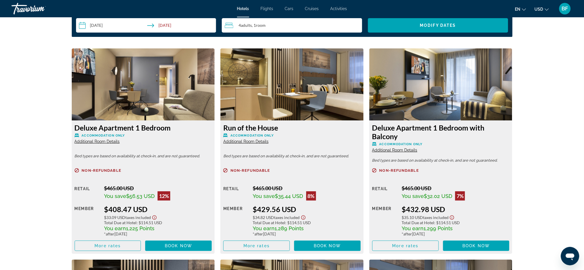
scroll to position [767, 0]
click at [111, 242] on span "Main content" at bounding box center [108, 246] width 66 height 14
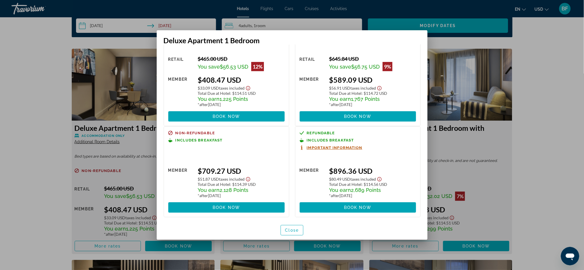
scroll to position [34, 0]
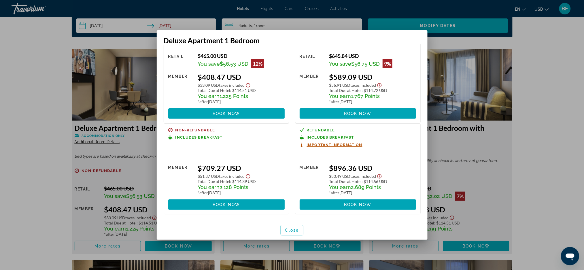
click at [294, 229] on span "Close" at bounding box center [292, 230] width 14 height 5
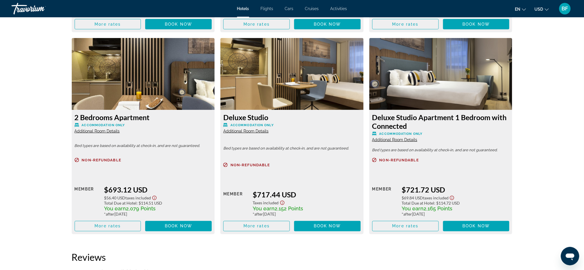
scroll to position [987, 0]
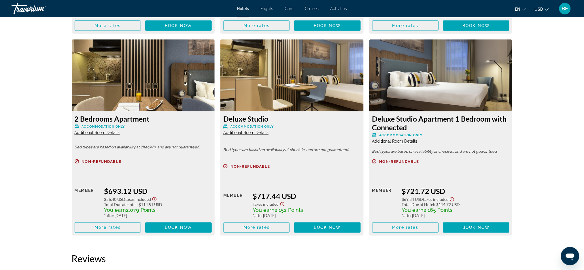
click at [151, 78] on img "Main content" at bounding box center [143, 75] width 143 height 72
click at [176, 91] on img "Main content" at bounding box center [143, 75] width 143 height 72
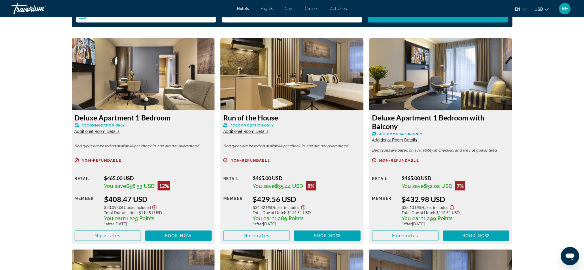
scroll to position [754, 0]
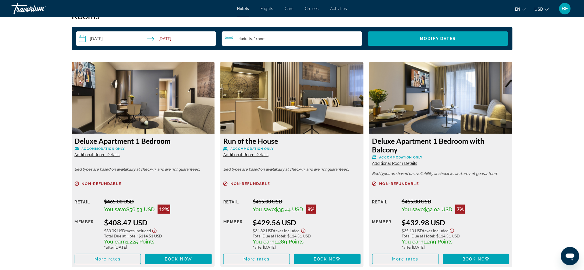
click at [251, 156] on span "Additional Room Details" at bounding box center [245, 154] width 45 height 5
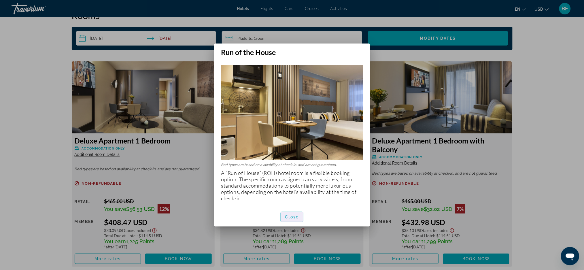
click at [296, 219] on span "Close" at bounding box center [292, 217] width 14 height 5
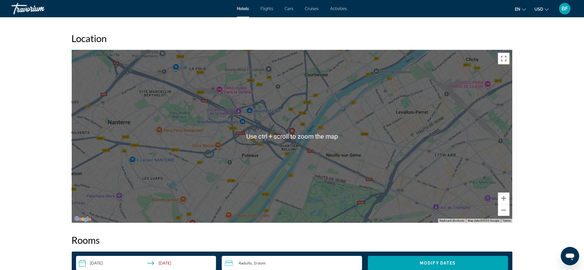
scroll to position [532, 0]
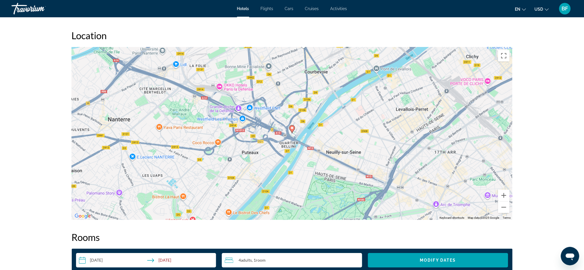
click at [553, 133] on div "prev next [GEOGRAPHIC_DATA], , [GEOGRAPHIC_DATA] Citadines La Défense [GEOGRAPH…" at bounding box center [292, 122] width 584 height 1275
click at [291, 133] on gmp-advanced-marker "Main content" at bounding box center [292, 129] width 6 height 9
click at [288, 128] on div "To navigate, press the arrow keys. To activate drag with keyboard, press Alt + …" at bounding box center [292, 133] width 441 height 173
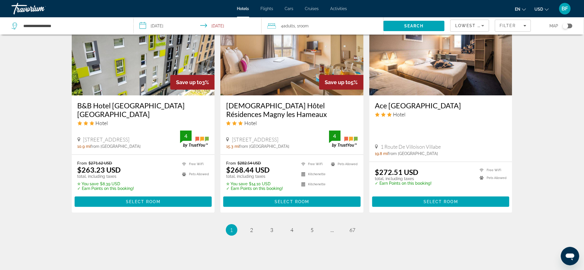
scroll to position [716, 0]
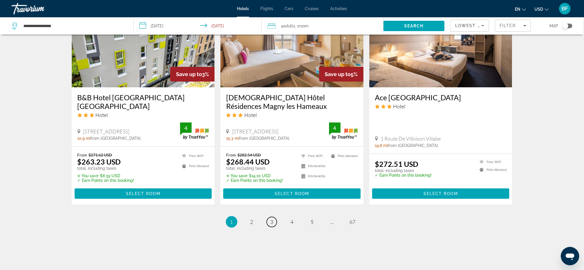
click at [272, 219] on span "3" at bounding box center [272, 222] width 3 height 6
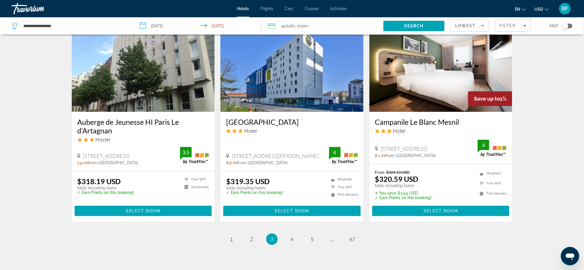
scroll to position [694, 0]
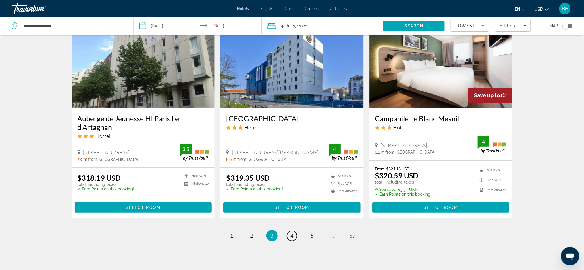
click at [292, 232] on span "4" at bounding box center [292, 235] width 3 height 6
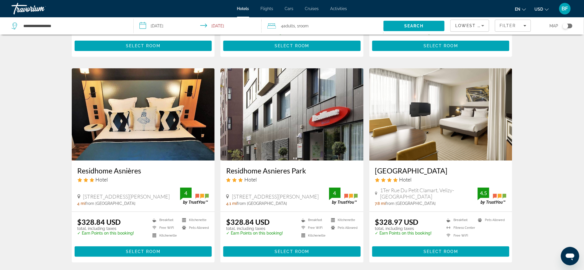
scroll to position [658, 0]
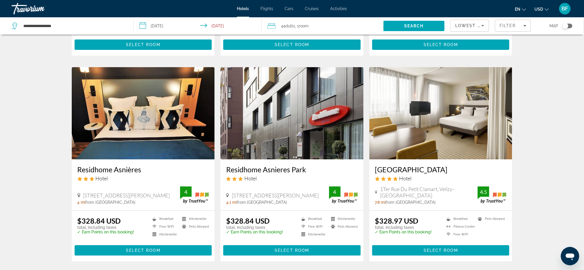
drag, startPoint x: 404, startPoint y: 177, endPoint x: 311, endPoint y: 257, distance: 122.8
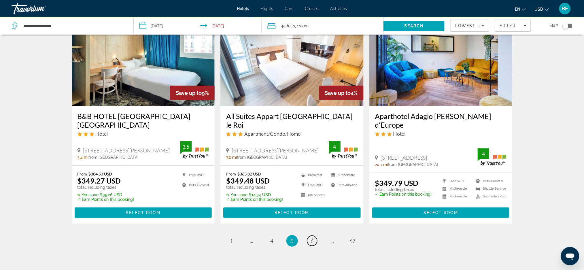
scroll to position [694, 0]
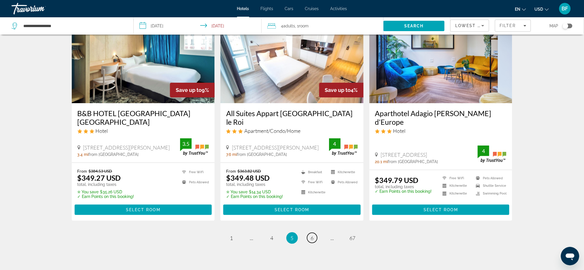
click at [313, 235] on span "6" at bounding box center [312, 238] width 3 height 6
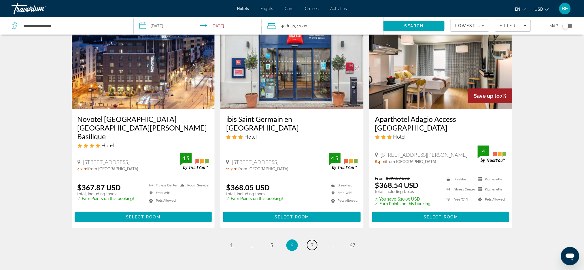
scroll to position [689, 0]
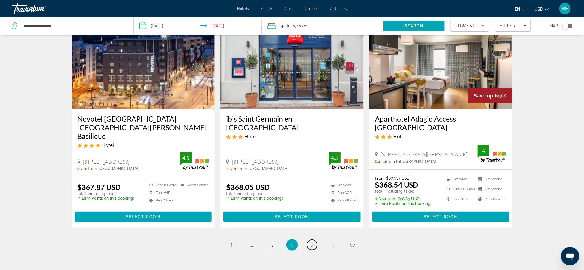
click at [314, 240] on link "page 7" at bounding box center [312, 245] width 10 height 10
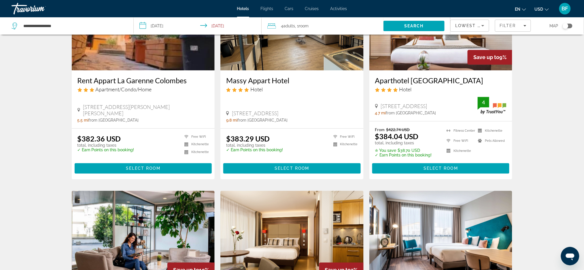
scroll to position [499, 0]
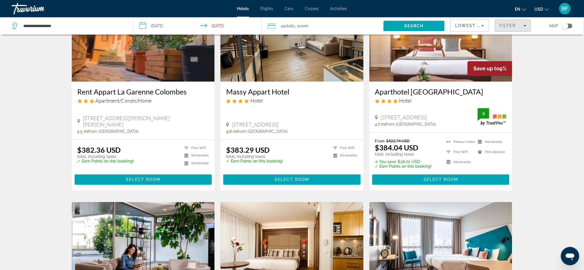
click at [508, 28] on span "Filters" at bounding box center [512, 26] width 35 height 14
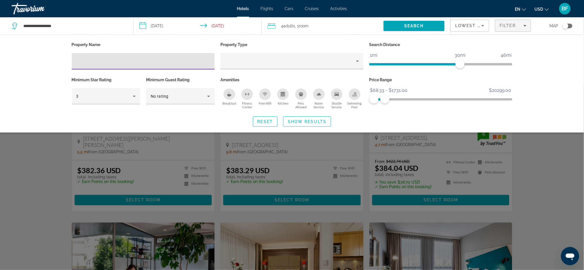
scroll to position [479, 0]
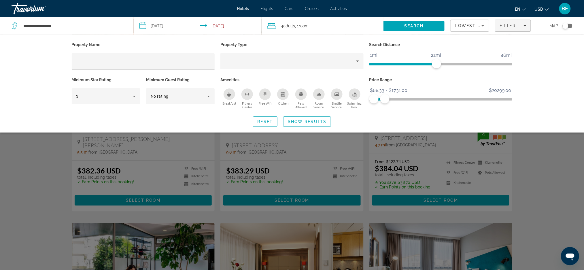
click at [436, 63] on span "ngx-slider" at bounding box center [402, 64] width 67 height 2
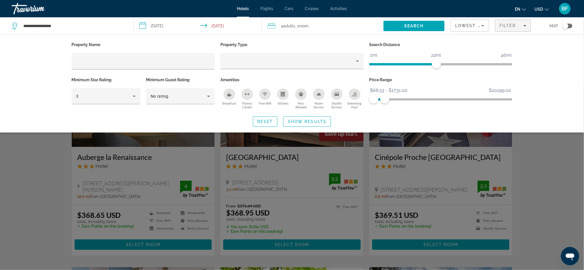
click at [422, 64] on span "ngx-slider" at bounding box center [402, 64] width 67 height 2
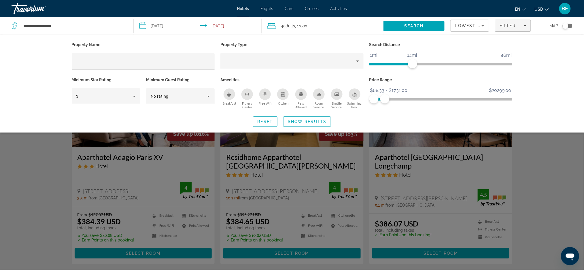
click at [413, 63] on ngx-slider "1mi 46mi 14mi" at bounding box center [440, 63] width 143 height 1
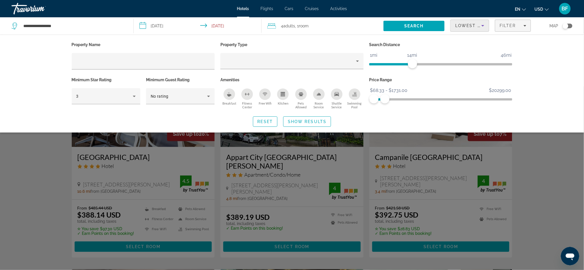
click at [466, 27] on span "Lowest Price" at bounding box center [473, 25] width 37 height 5
click at [469, 38] on span "Best Deals" at bounding box center [464, 40] width 19 height 5
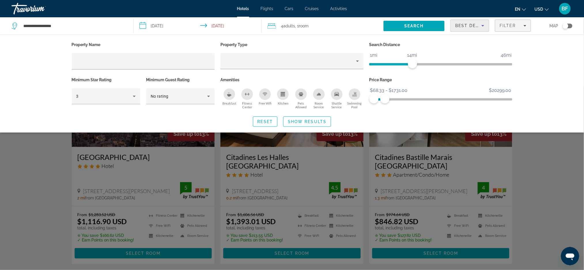
click at [294, 121] on span "Show Results" at bounding box center [307, 121] width 39 height 5
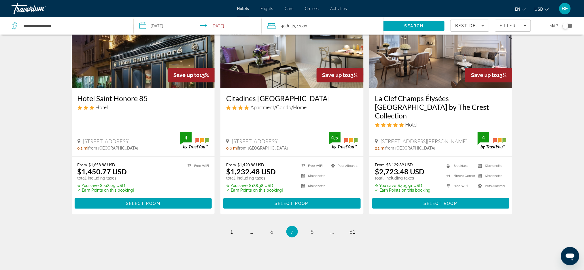
scroll to position [725, 0]
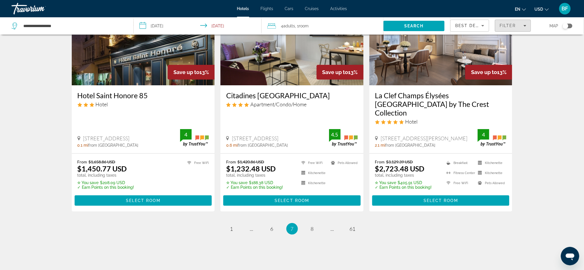
click at [514, 24] on span "Filter" at bounding box center [508, 25] width 16 height 5
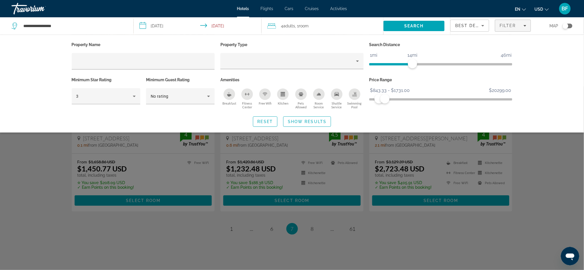
click at [379, 99] on ngx-slider "$68.33 $20299.00 $843.33 $1731.00 $843.33 - $1731.00" at bounding box center [440, 98] width 143 height 1
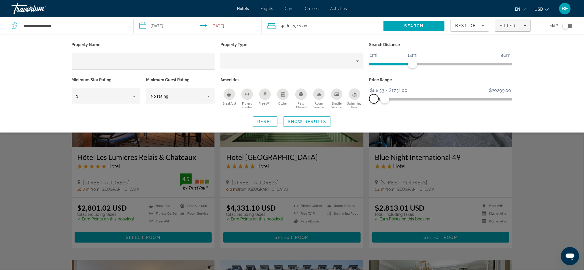
drag, startPoint x: 377, startPoint y: 99, endPoint x: 362, endPoint y: 99, distance: 14.4
click at [362, 99] on div "Property Name Property Type Search Distance 1mi 46mi 14mi Minimum Star Rating 3…" at bounding box center [292, 76] width 447 height 70
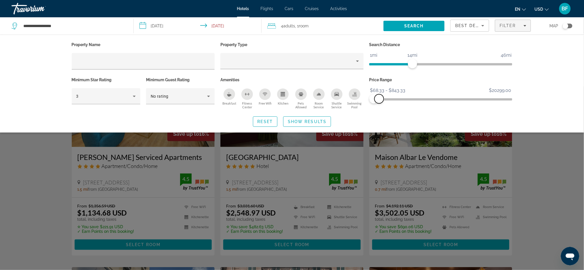
drag, startPoint x: 384, startPoint y: 98, endPoint x: 379, endPoint y: 98, distance: 5.2
click at [379, 98] on span "ngx-slider-max" at bounding box center [379, 98] width 9 height 9
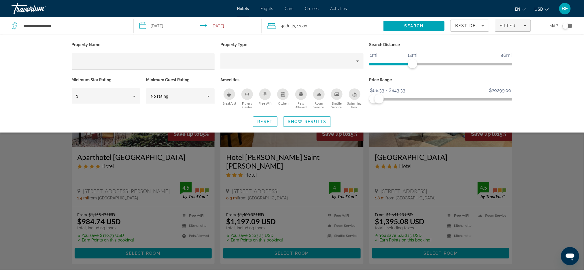
click at [311, 120] on span "Show Results" at bounding box center [307, 121] width 39 height 5
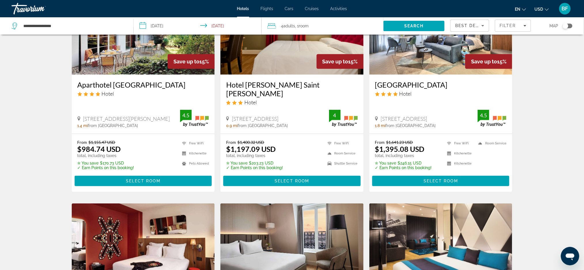
scroll to position [63, 0]
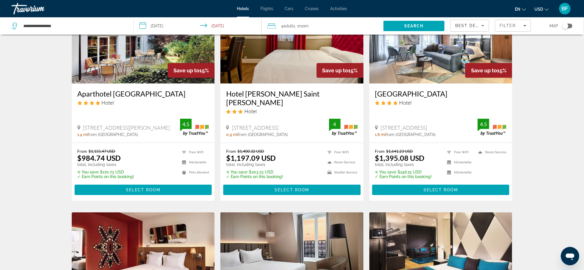
click at [479, 26] on span "Best Deals" at bounding box center [470, 25] width 30 height 5
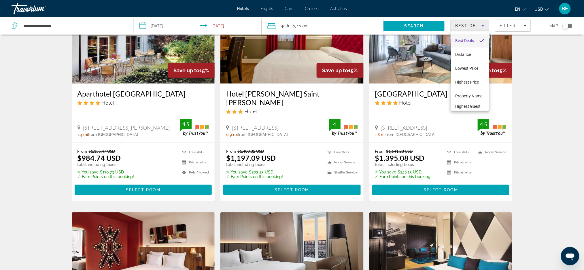
click at [471, 51] on span "Distance" at bounding box center [463, 54] width 16 height 7
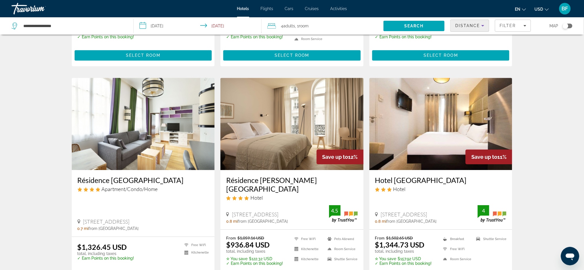
scroll to position [677, 0]
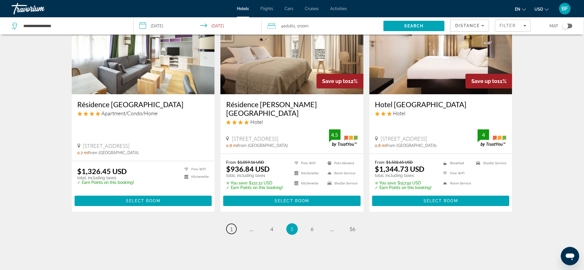
click at [230, 226] on span "1" at bounding box center [231, 229] width 3 height 6
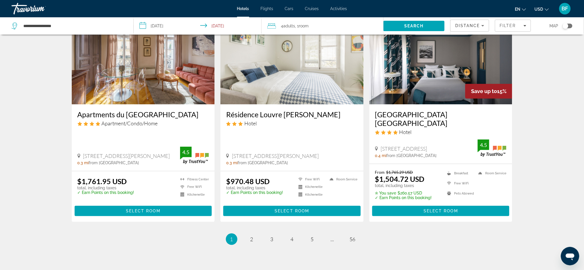
scroll to position [691, 0]
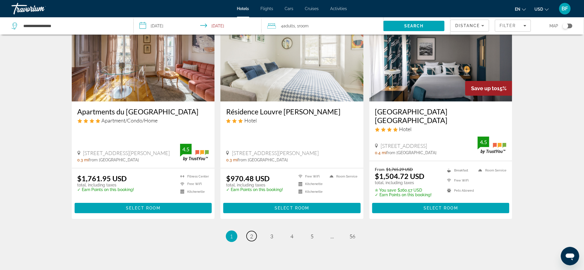
click at [255, 231] on link "page 2" at bounding box center [252, 236] width 10 height 10
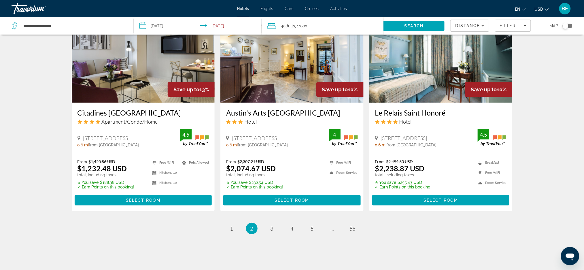
scroll to position [702, 0]
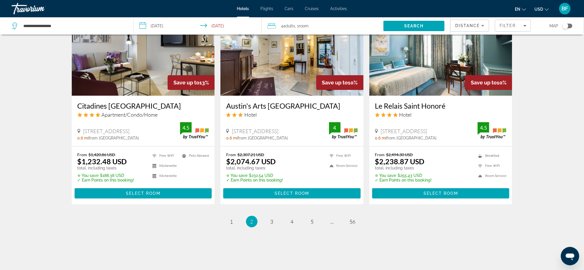
click at [470, 27] on span "Distance" at bounding box center [467, 25] width 25 height 5
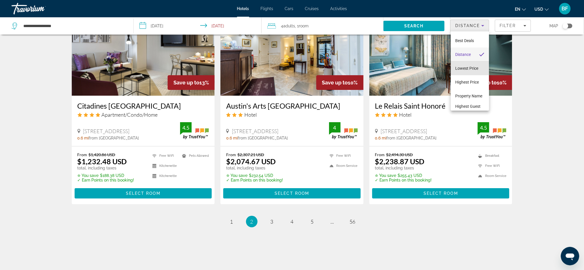
click at [474, 69] on span "Lowest Price" at bounding box center [466, 68] width 23 height 5
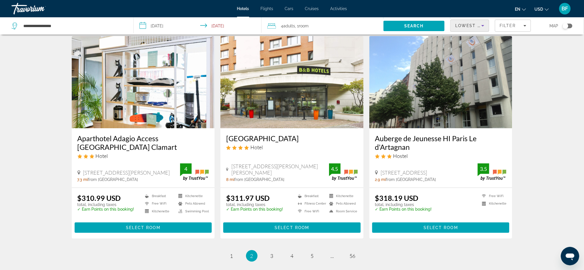
scroll to position [699, 0]
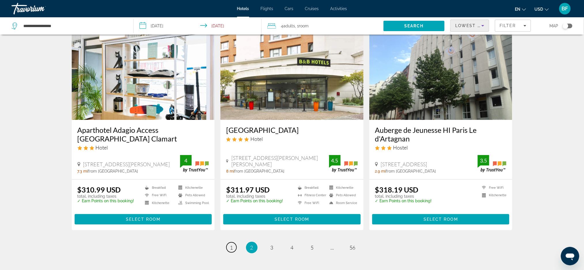
click at [233, 244] on span "1" at bounding box center [231, 247] width 3 height 6
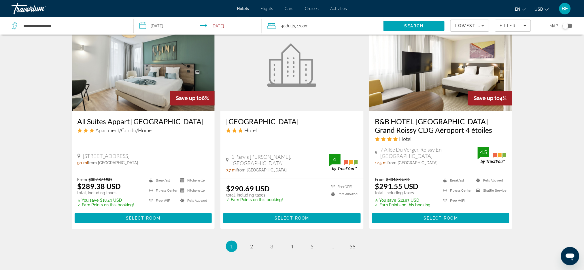
scroll to position [697, 0]
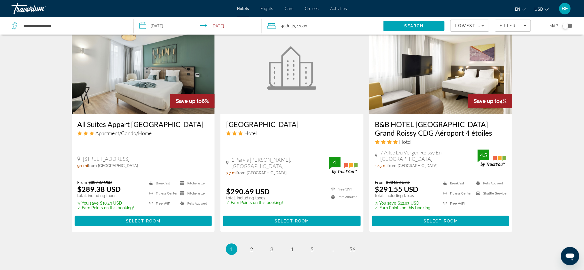
click at [553, 26] on div "Toggle map" at bounding box center [568, 26] width 10 height 5
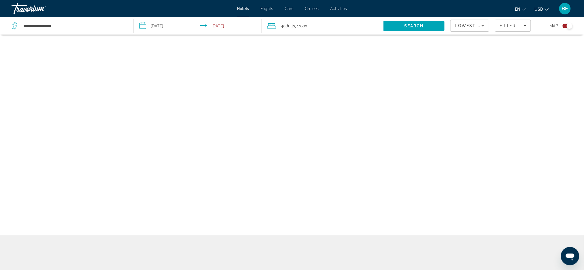
scroll to position [35, 0]
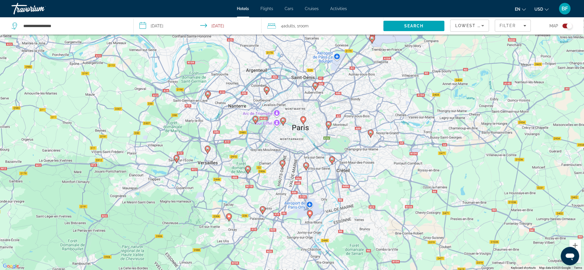
click at [258, 120] on icon "Main content" at bounding box center [255, 119] width 5 height 7
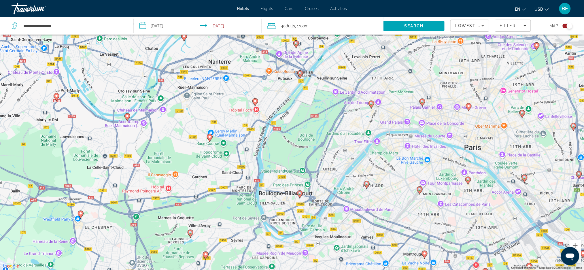
click at [372, 108] on gmp-advanced-marker "Main content" at bounding box center [371, 104] width 6 height 9
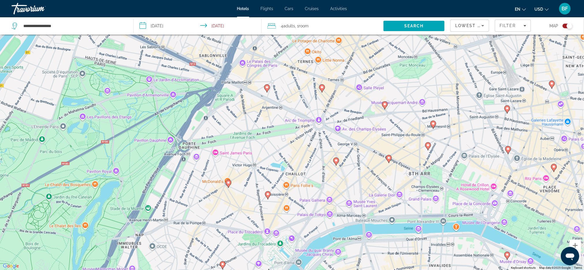
click at [266, 89] on image "Main content" at bounding box center [266, 87] width 3 height 3
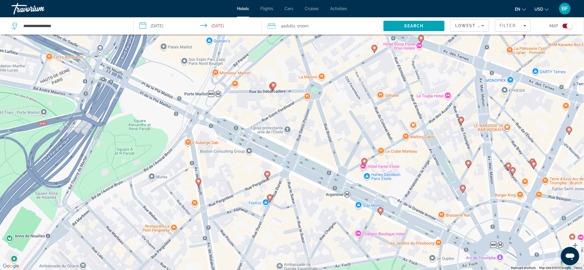
click at [200, 183] on icon "Main content" at bounding box center [198, 181] width 5 height 7
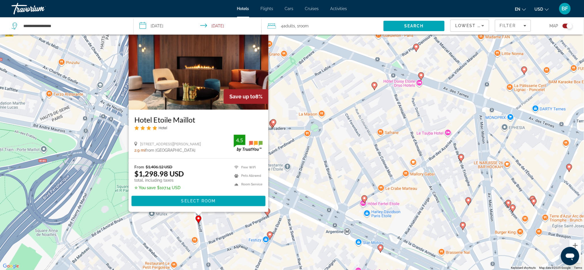
click at [271, 237] on icon "Main content" at bounding box center [269, 235] width 5 height 7
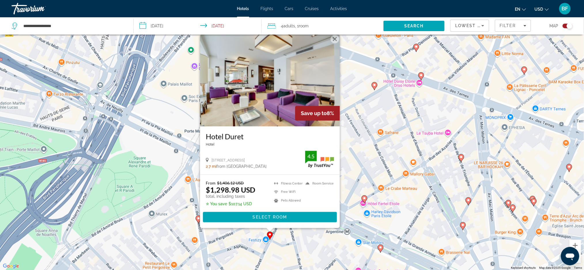
click at [367, 200] on div "To activate drag with keyboard, press Alt + Enter. Once in keyboard drag state,…" at bounding box center [292, 135] width 584 height 270
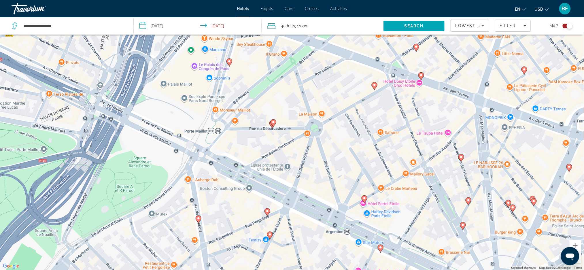
click at [367, 200] on div "To activate drag with keyboard, press Alt + Enter. Once in keyboard drag state,…" at bounding box center [292, 135] width 584 height 270
click at [365, 197] on image "Main content" at bounding box center [364, 197] width 3 height 3
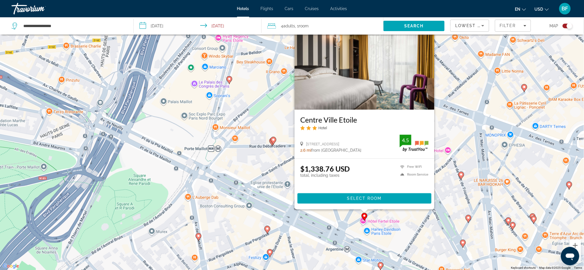
click at [275, 140] on image "Main content" at bounding box center [273, 139] width 3 height 3
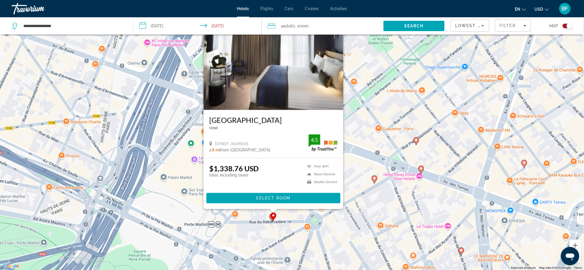
click at [271, 224] on div "To activate drag with keyboard, press Alt + Enter. Once in keyboard drag state,…" at bounding box center [292, 135] width 584 height 270
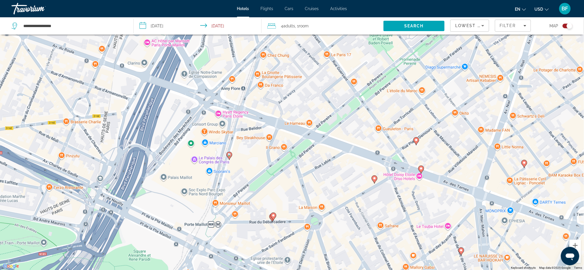
click at [271, 222] on gmp-advanced-marker "Main content" at bounding box center [272, 217] width 6 height 9
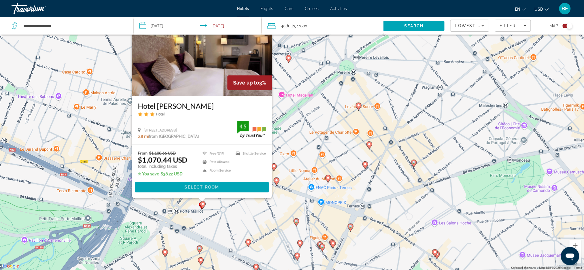
click at [319, 117] on div "To activate drag with keyboard, press Alt + Enter. Once in keyboard drag state,…" at bounding box center [292, 135] width 584 height 270
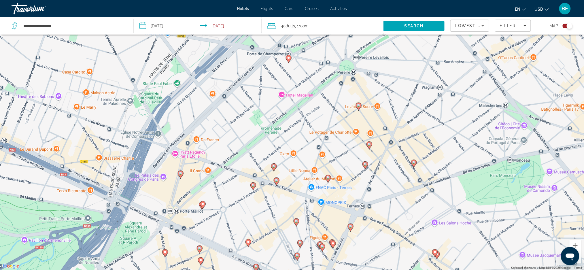
click at [290, 60] on icon "Main content" at bounding box center [288, 58] width 5 height 7
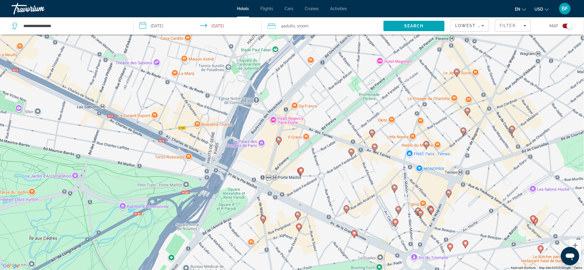
drag, startPoint x: 250, startPoint y: 235, endPoint x: 349, endPoint y: 45, distance: 214.5
click at [349, 45] on div "To activate drag with keyboard, press Alt + Enter. Once in keyboard drag state,…" at bounding box center [292, 135] width 584 height 270
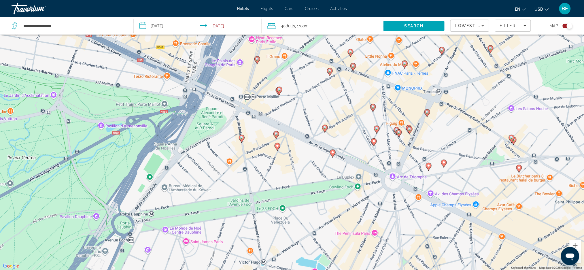
drag, startPoint x: 291, startPoint y: 200, endPoint x: 269, endPoint y: 118, distance: 84.4
click at [269, 118] on div "To activate drag with keyboard, press Alt + Enter. Once in keyboard drag state,…" at bounding box center [292, 135] width 584 height 270
click at [243, 138] on image "Main content" at bounding box center [241, 137] width 3 height 3
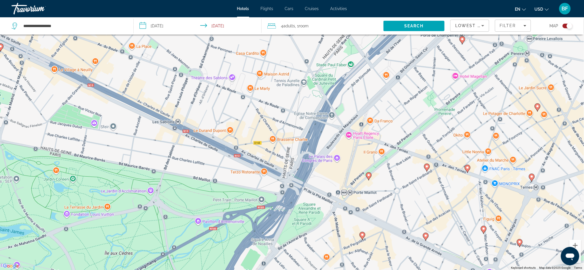
drag, startPoint x: 158, startPoint y: 150, endPoint x: 256, endPoint y: 168, distance: 100.5
click at [256, 168] on div "To activate drag with keyboard, press Alt + Enter. Once in keyboard drag state,…" at bounding box center [292, 135] width 584 height 270
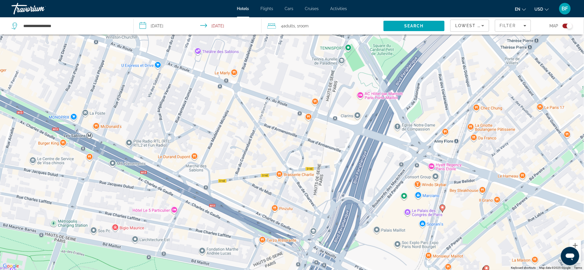
drag, startPoint x: 273, startPoint y: 137, endPoint x: 258, endPoint y: 196, distance: 60.9
click at [258, 196] on div "To activate drag with keyboard, press Alt + Enter. Once in keyboard drag state,…" at bounding box center [292, 135] width 584 height 270
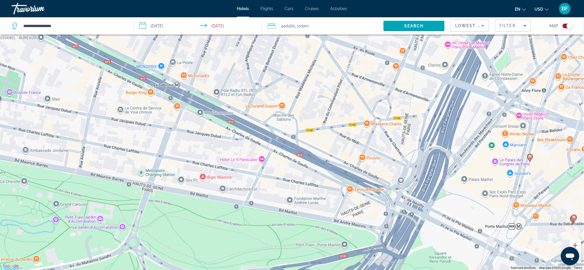
drag, startPoint x: 306, startPoint y: 145, endPoint x: 398, endPoint y: 89, distance: 107.2
click at [398, 89] on div "To activate drag with keyboard, press Alt + Enter. Once in keyboard drag state,…" at bounding box center [292, 135] width 584 height 270
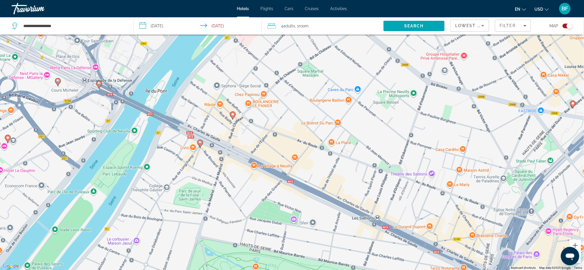
drag, startPoint x: 218, startPoint y: 100, endPoint x: 306, endPoint y: 237, distance: 162.5
click at [306, 237] on div "To activate drag with keyboard, press Alt + Enter. Once in keyboard drag state,…" at bounding box center [292, 135] width 584 height 270
click at [201, 146] on icon "Main content" at bounding box center [200, 143] width 5 height 7
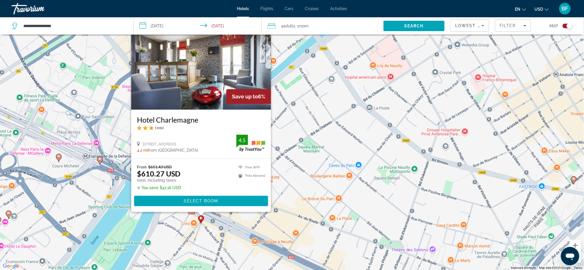
click at [344, 229] on div "To activate drag with keyboard, press Alt + Enter. Once in keyboard drag state,…" at bounding box center [292, 135] width 584 height 270
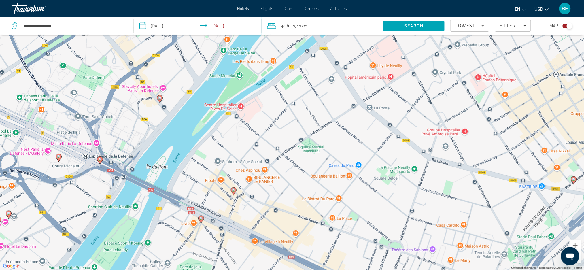
click at [234, 189] on image "Main content" at bounding box center [233, 189] width 3 height 3
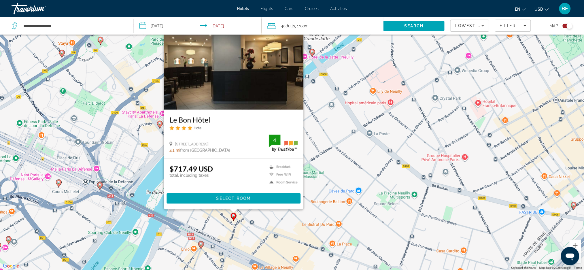
click at [232, 110] on div "Le Bon Hôtel Hotel 13 Rue Du Chateau, Neuilly-Sur-Seine 4.1 mi from Paris city …" at bounding box center [234, 133] width 140 height 49
click at [191, 119] on h3 "Le Bon Hôtel" at bounding box center [233, 119] width 128 height 9
